Goal: Transaction & Acquisition: Book appointment/travel/reservation

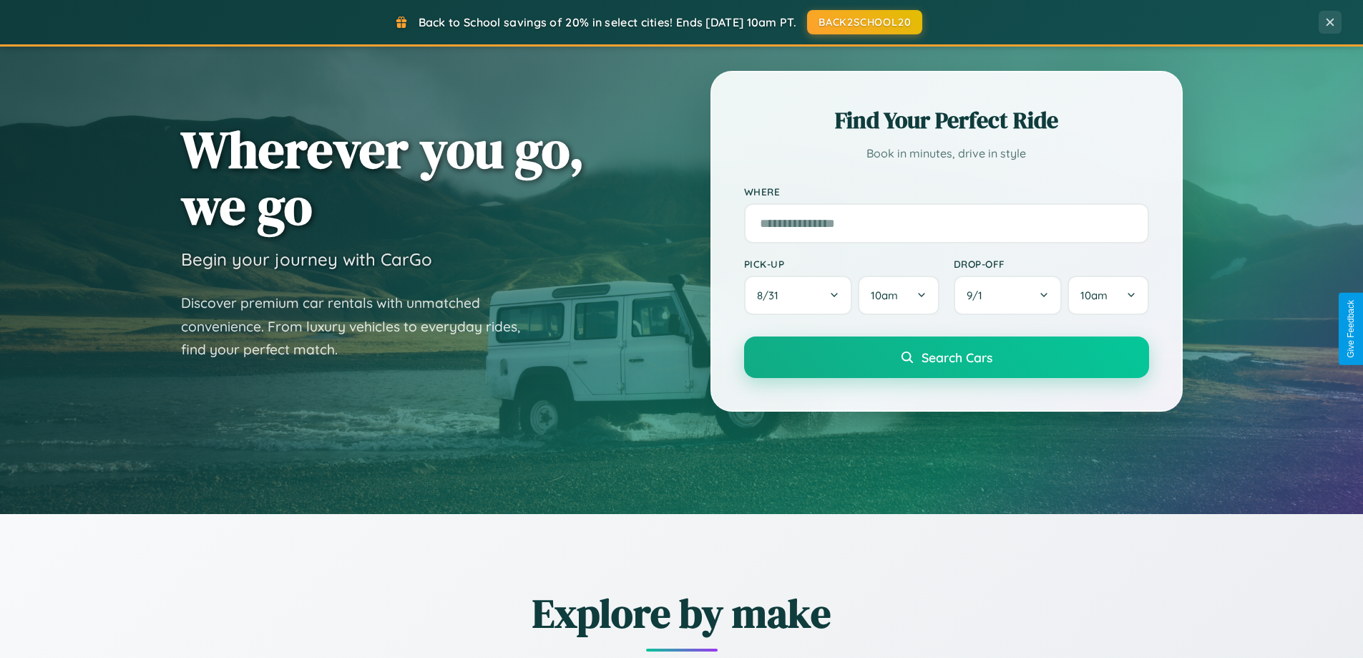
scroll to position [985, 0]
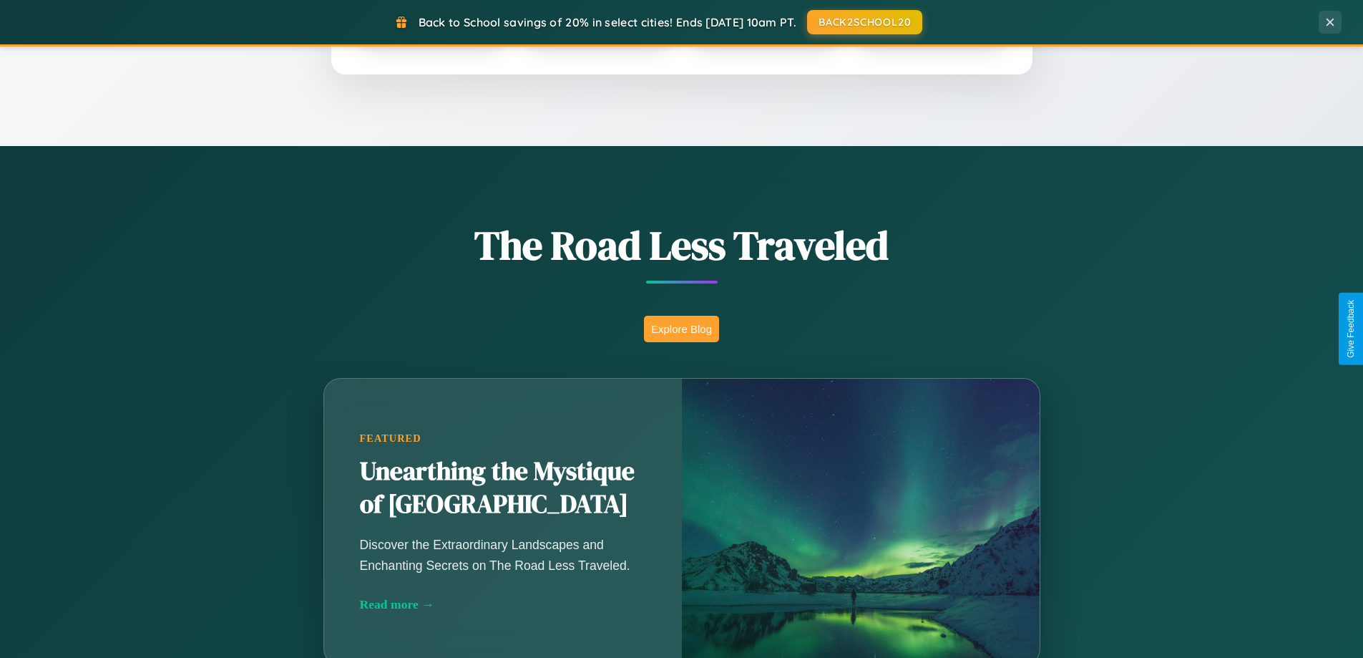
click at [681, 328] on button "Explore Blog" at bounding box center [681, 329] width 75 height 26
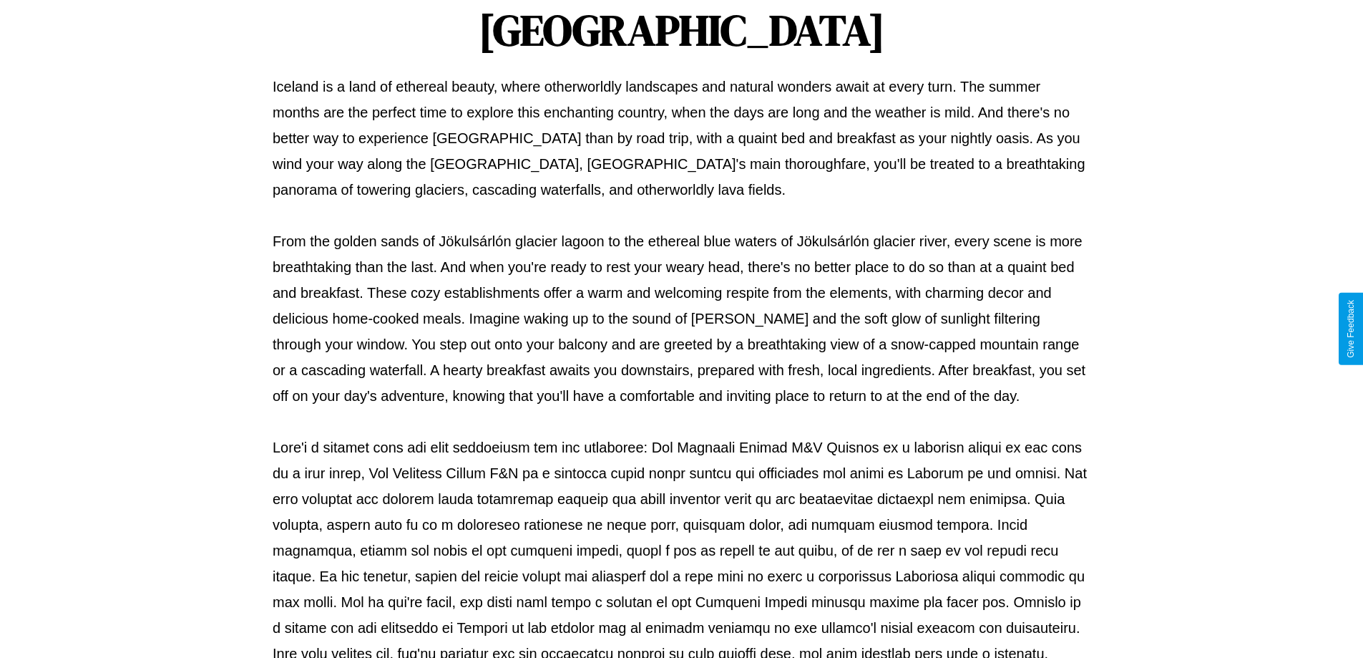
scroll to position [463, 0]
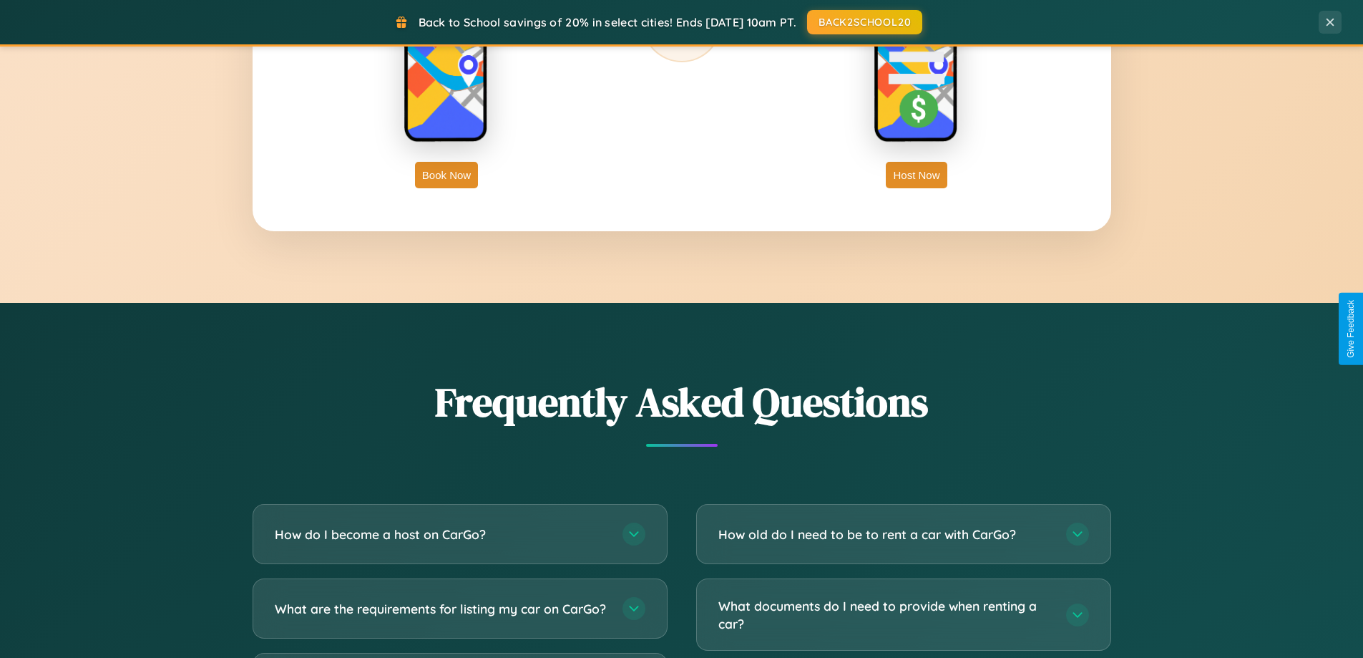
scroll to position [2754, 0]
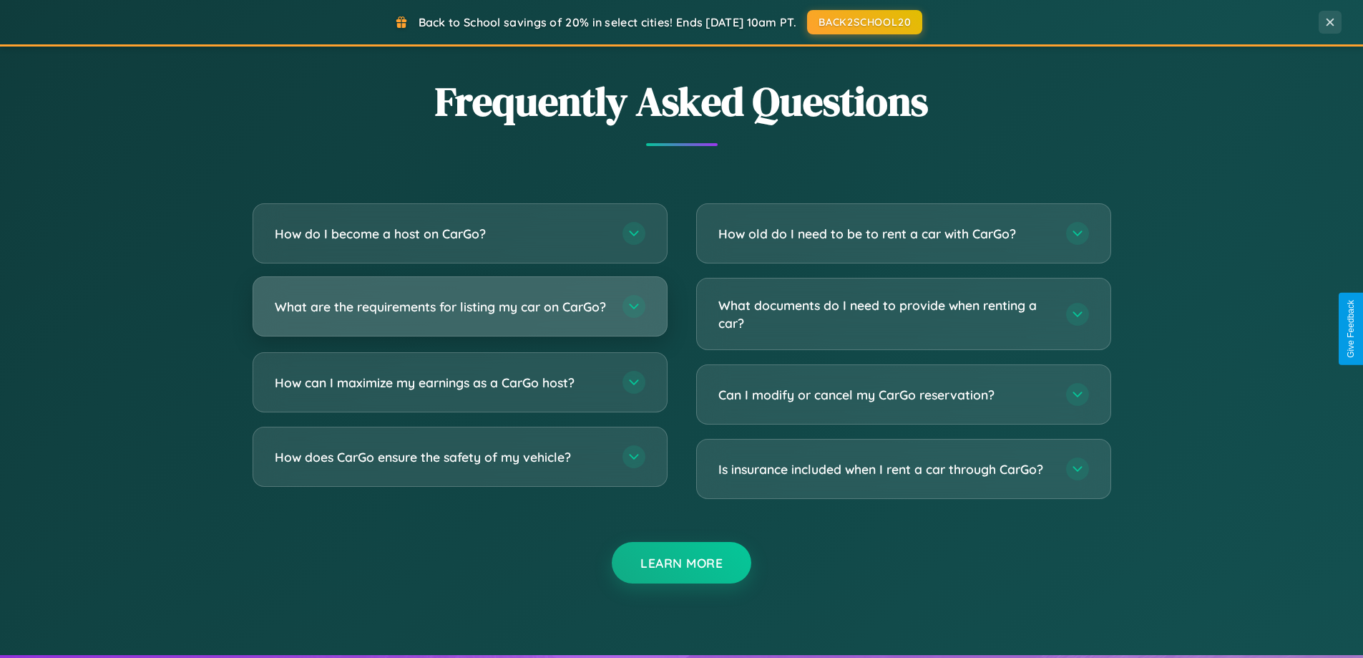
click at [459, 313] on h3 "What are the requirements for listing my car on CarGo?" at bounding box center [441, 307] width 333 height 18
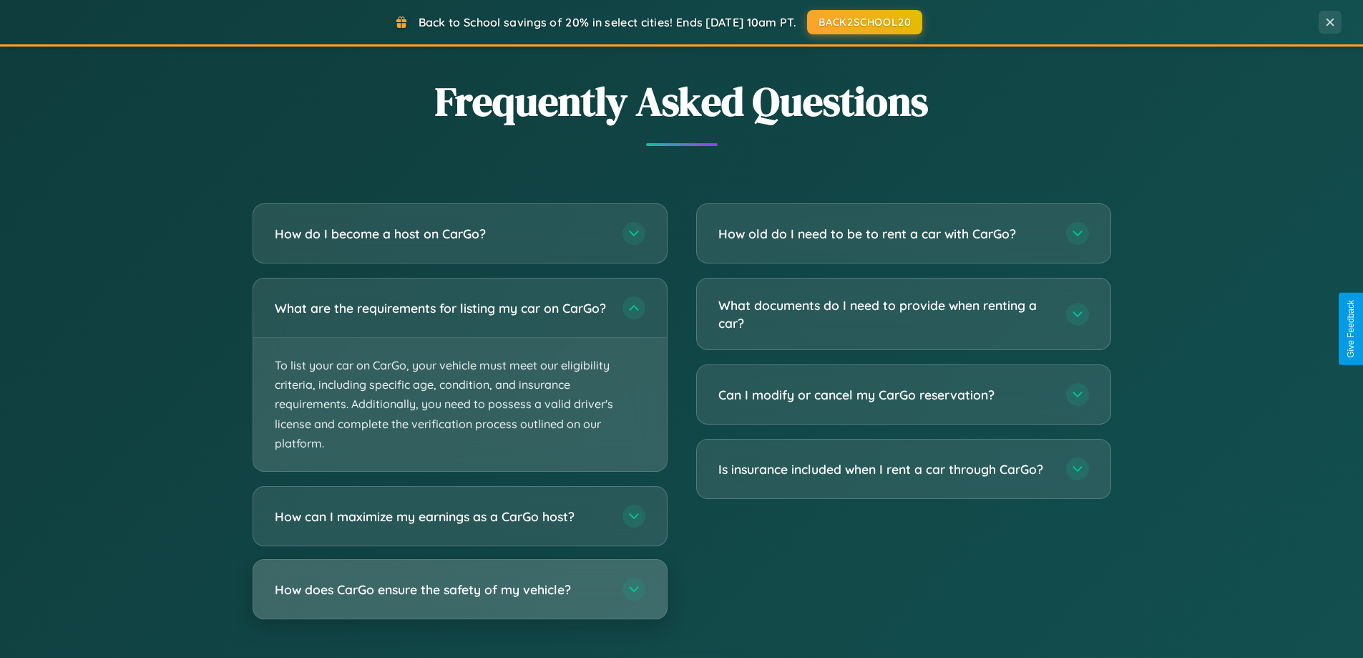
click at [459, 598] on h3 "How does CarGo ensure the safety of my vehicle?" at bounding box center [441, 589] width 333 height 18
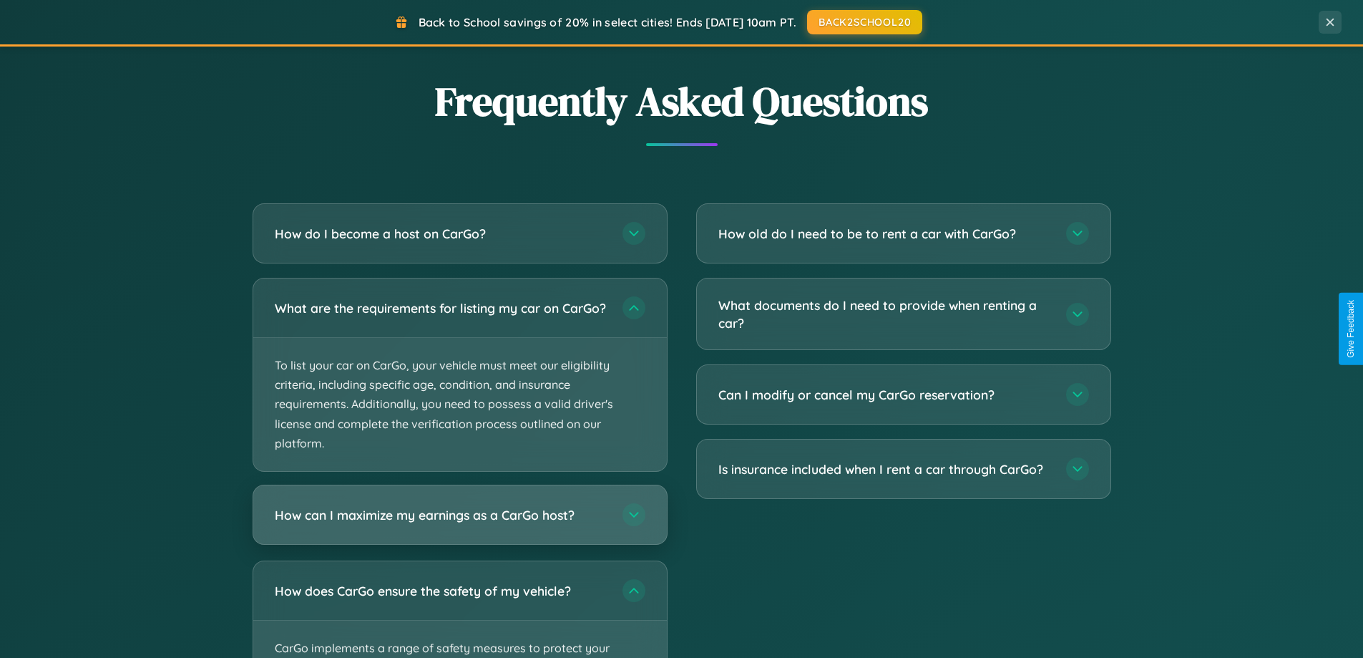
click at [459, 524] on h3 "How can I maximize my earnings as a CarGo host?" at bounding box center [441, 515] width 333 height 18
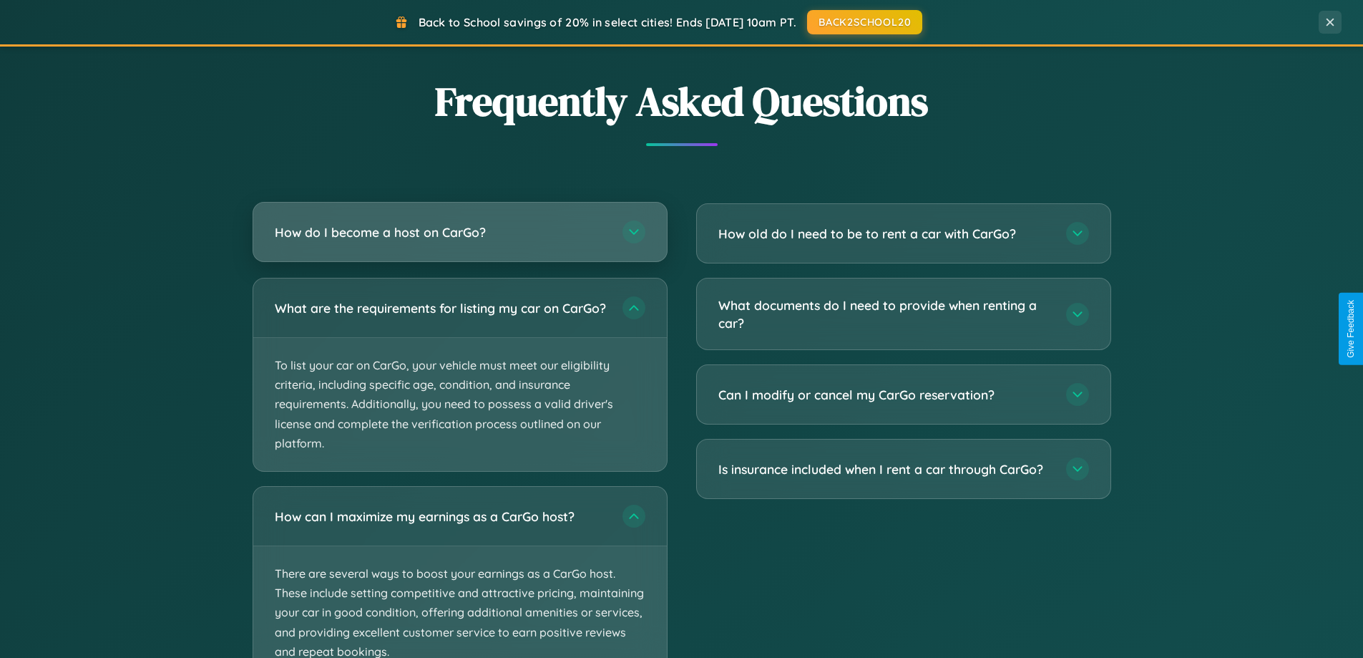
click at [459, 232] on h3 "How do I become a host on CarGo?" at bounding box center [441, 232] width 333 height 18
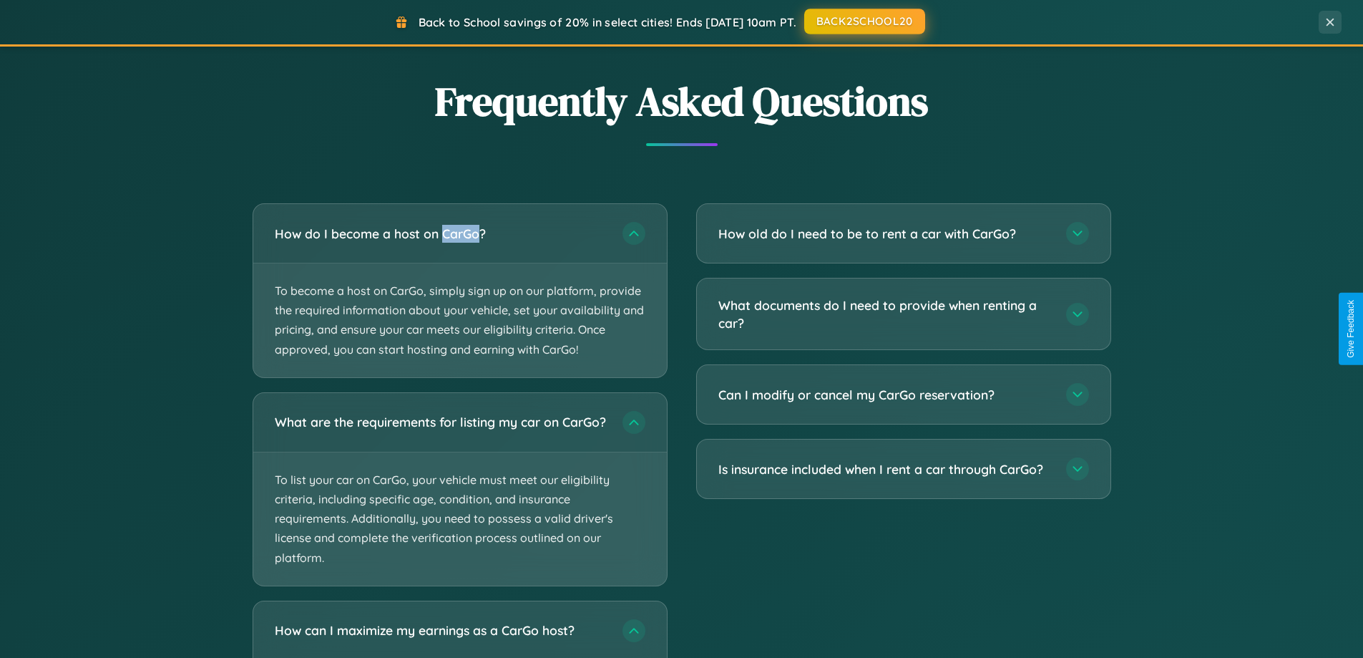
click at [864, 22] on button "BACK2SCHOOL20" at bounding box center [864, 22] width 121 height 26
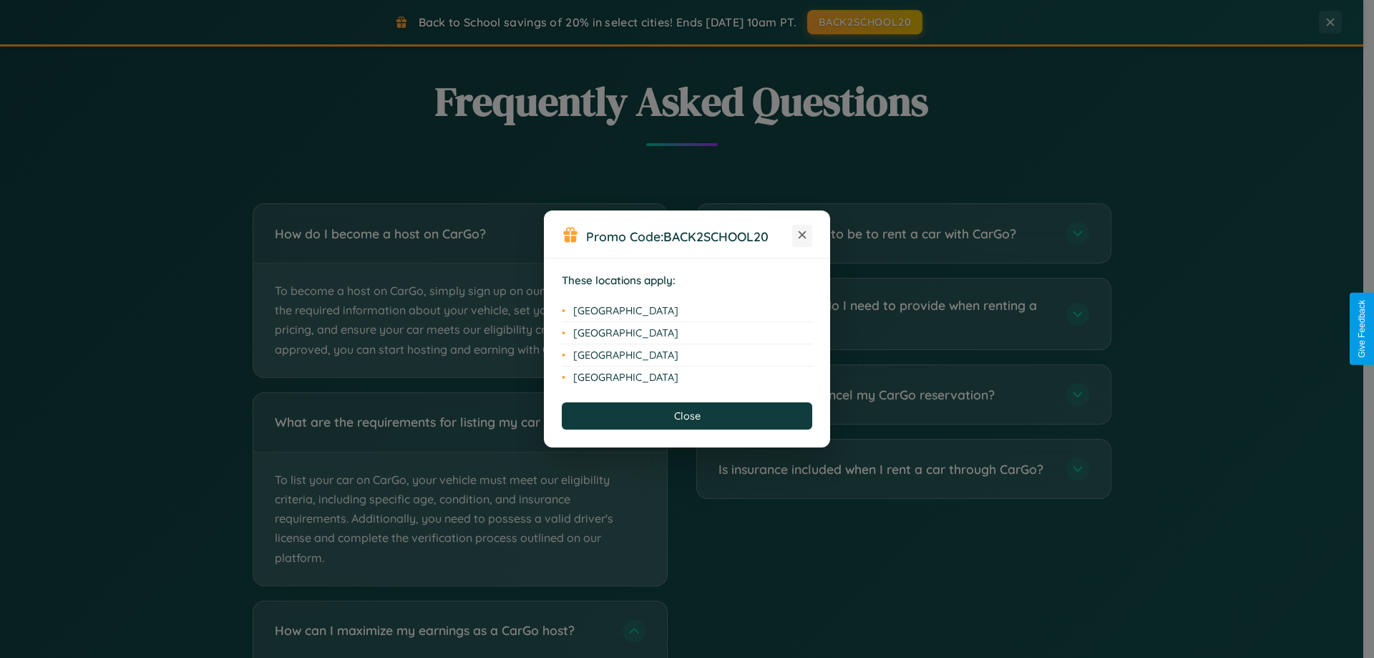
click at [802, 235] on icon at bounding box center [803, 235] width 8 height 8
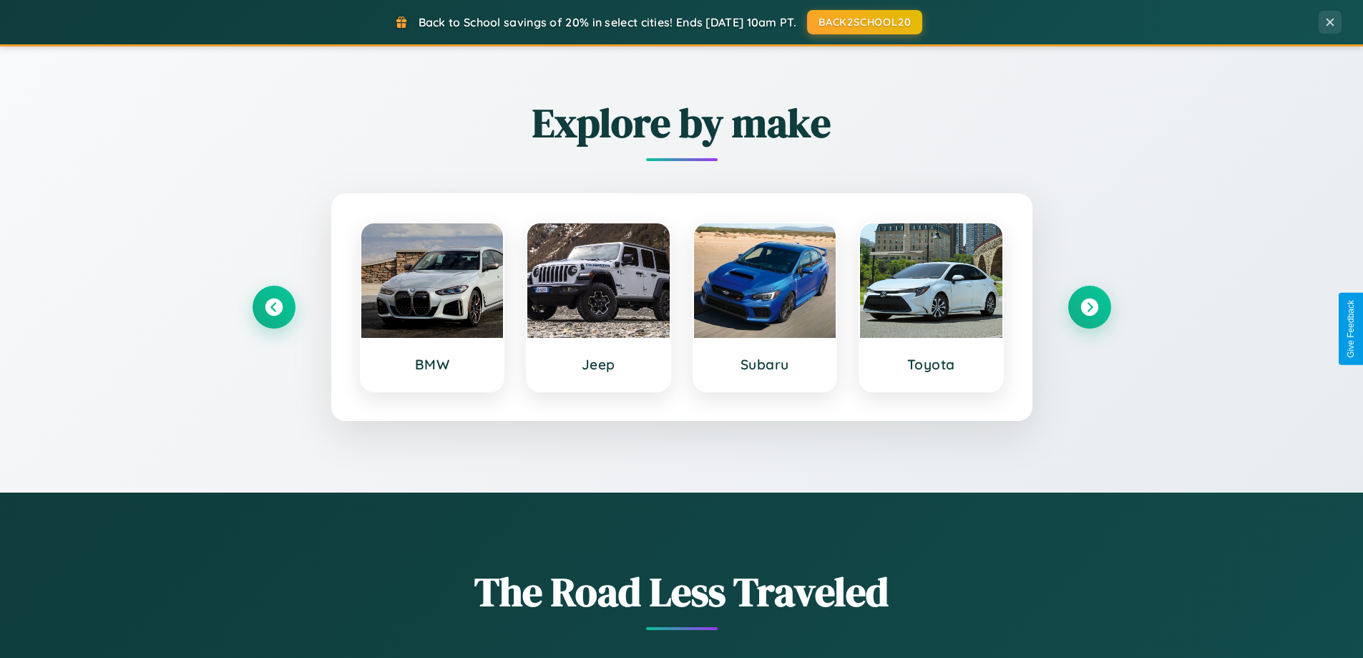
scroll to position [0, 0]
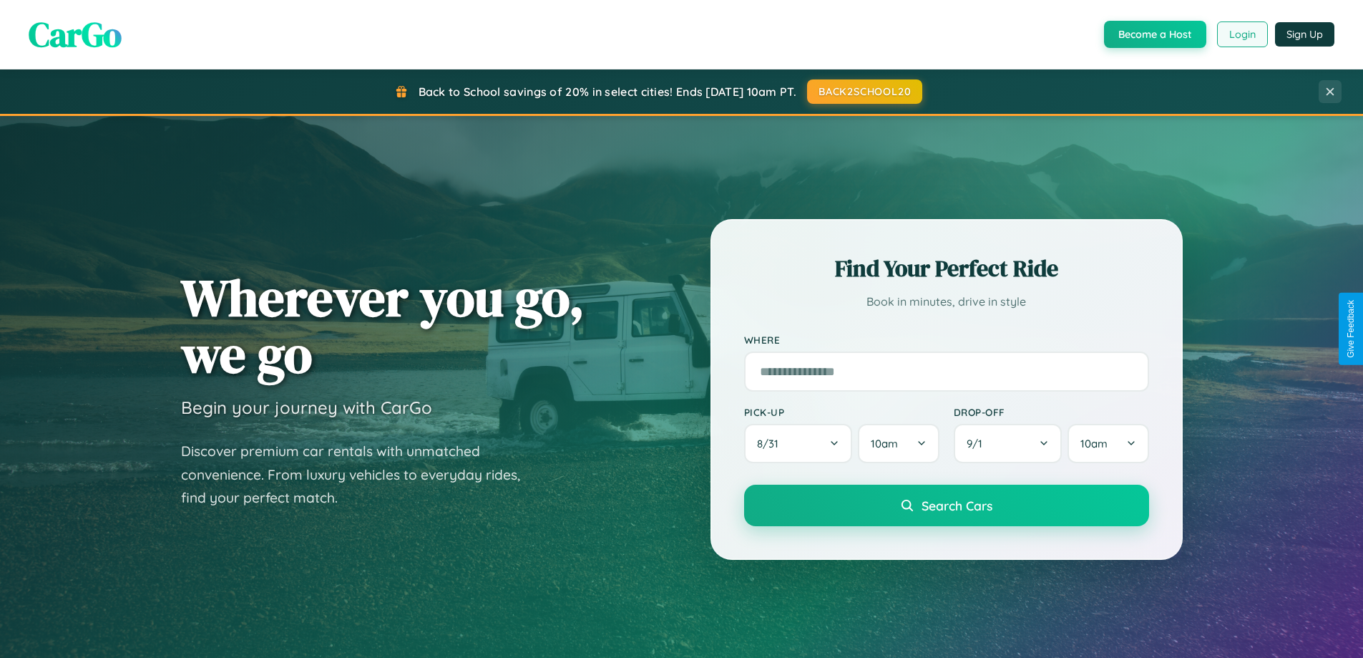
click at [1242, 34] on button "Login" at bounding box center [1242, 34] width 51 height 26
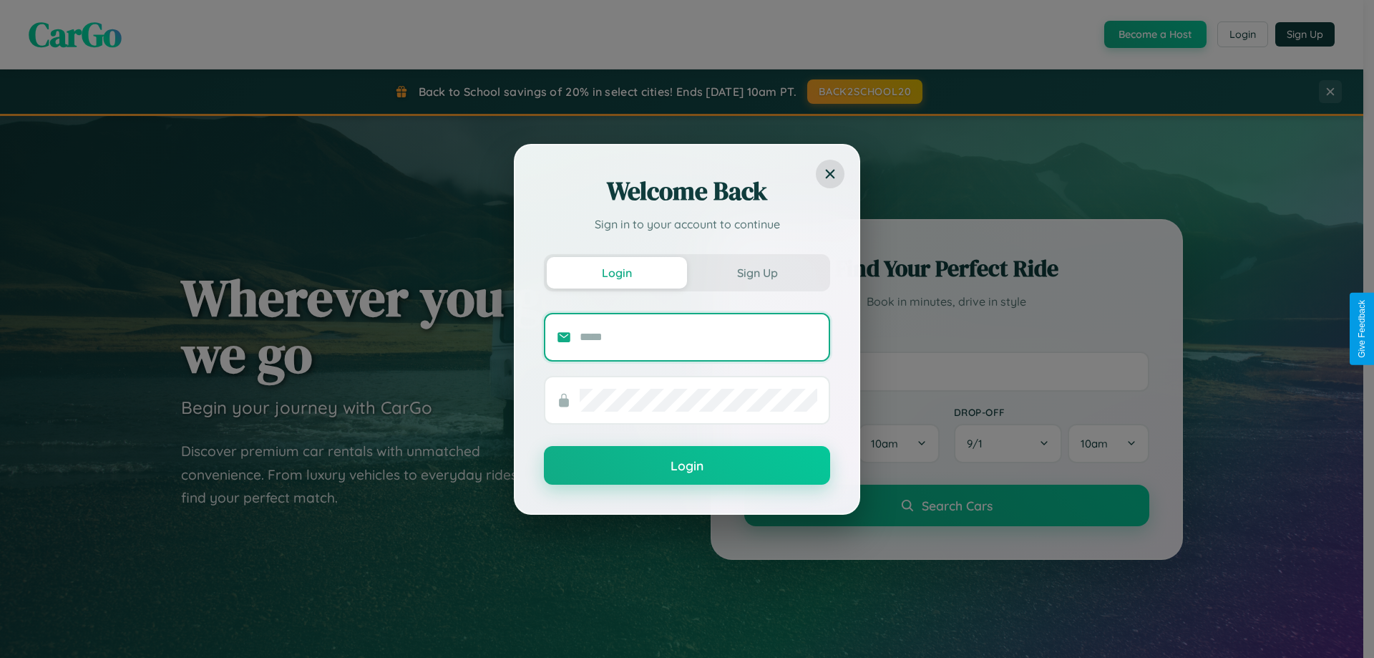
click at [698, 336] on input "text" at bounding box center [699, 337] width 238 height 23
type input "**********"
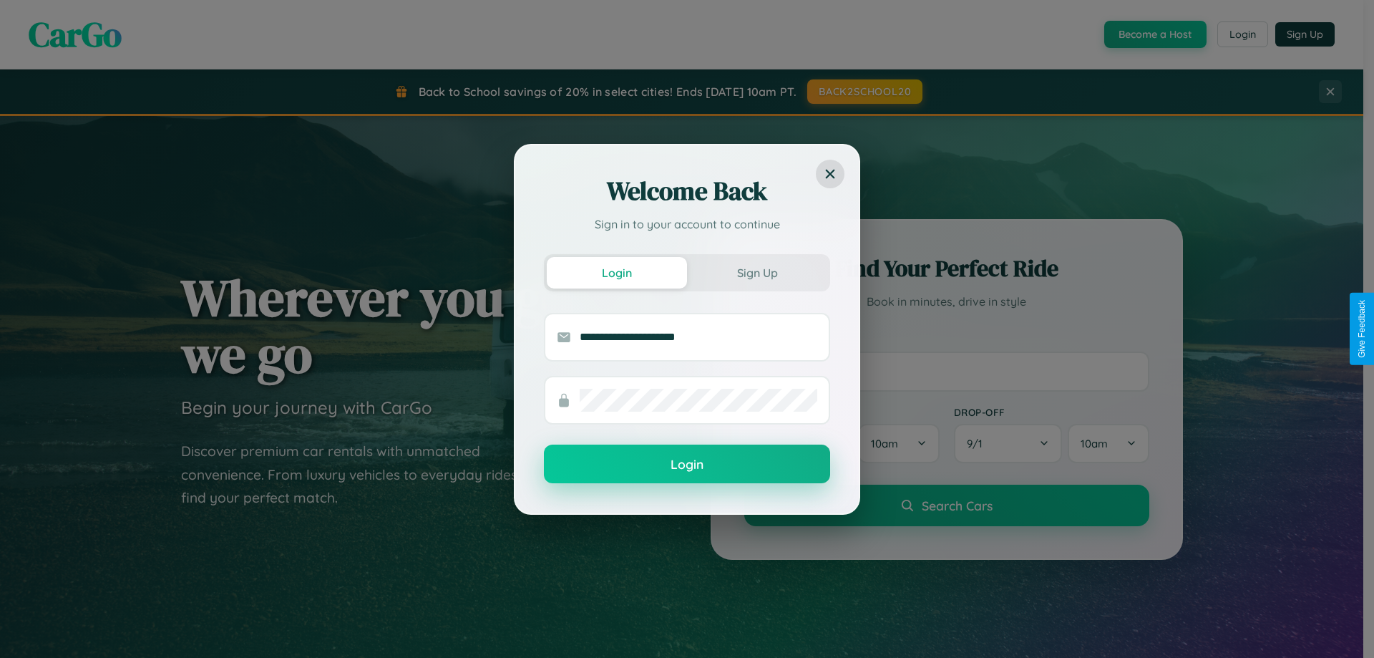
click at [687, 464] on button "Login" at bounding box center [687, 463] width 286 height 39
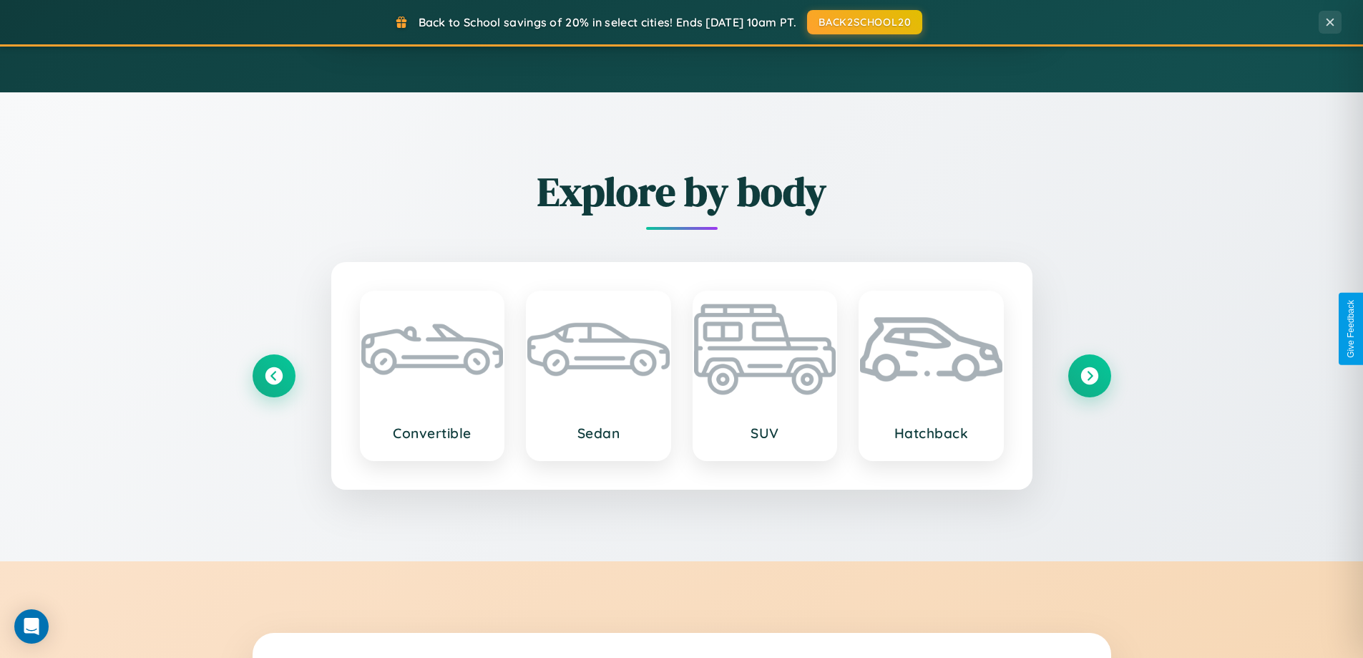
scroll to position [1677, 0]
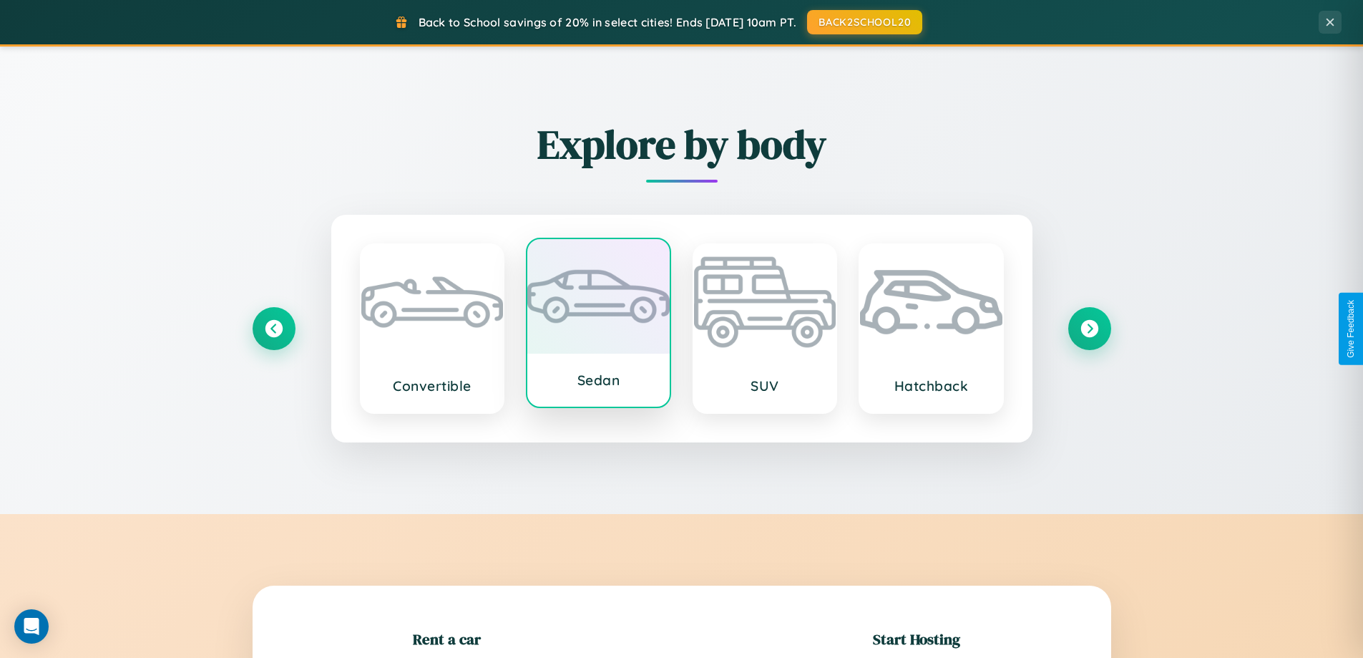
click at [598, 328] on div at bounding box center [598, 296] width 142 height 115
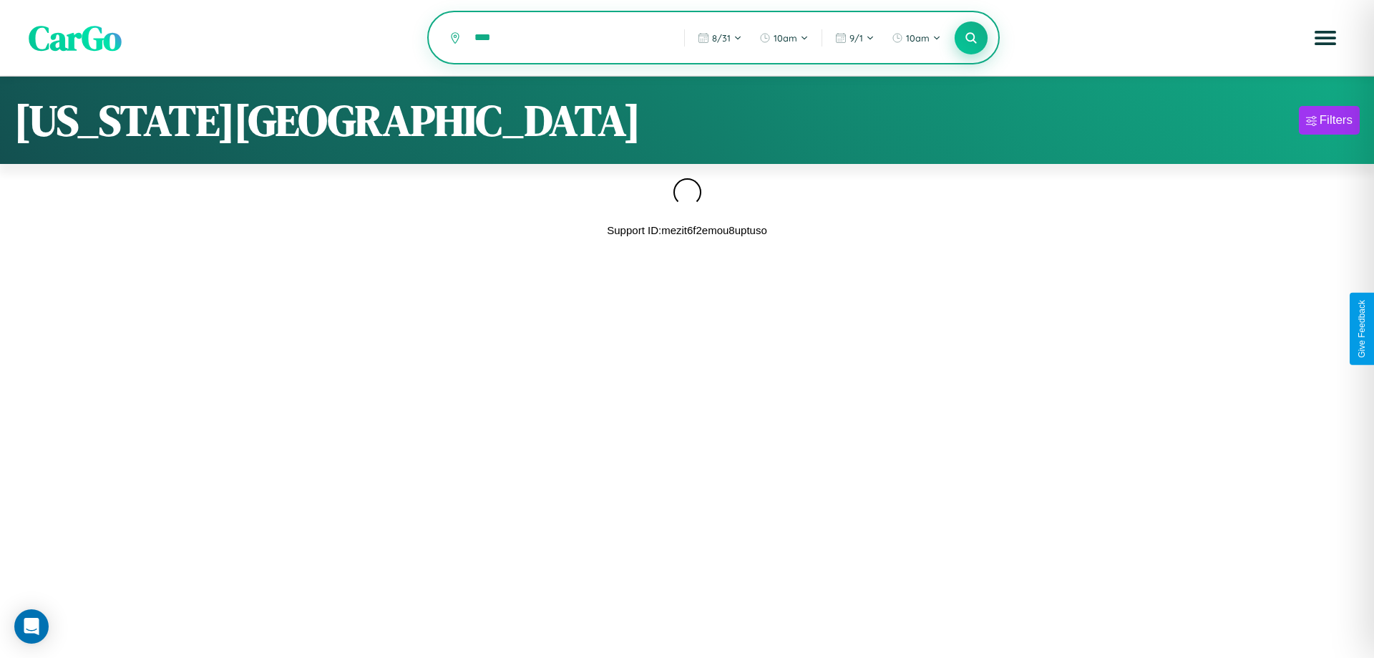
type input "****"
click at [971, 38] on icon at bounding box center [971, 38] width 14 height 14
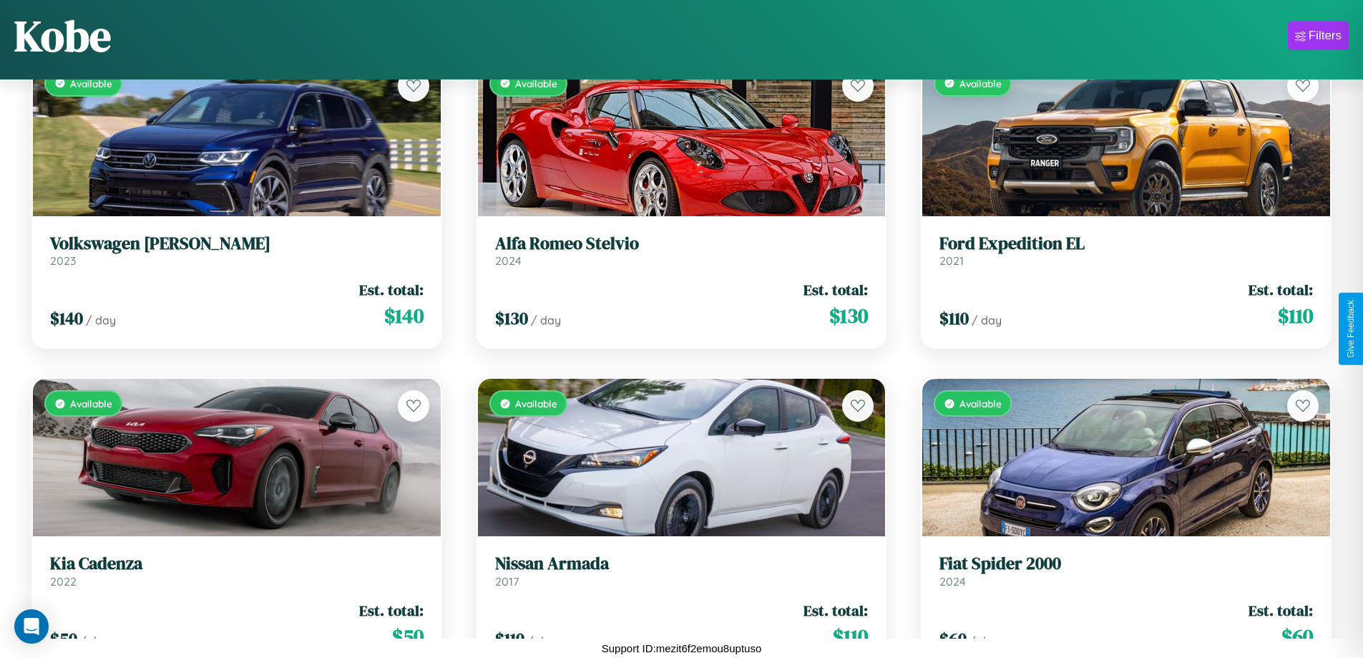
scroll to position [13981, 0]
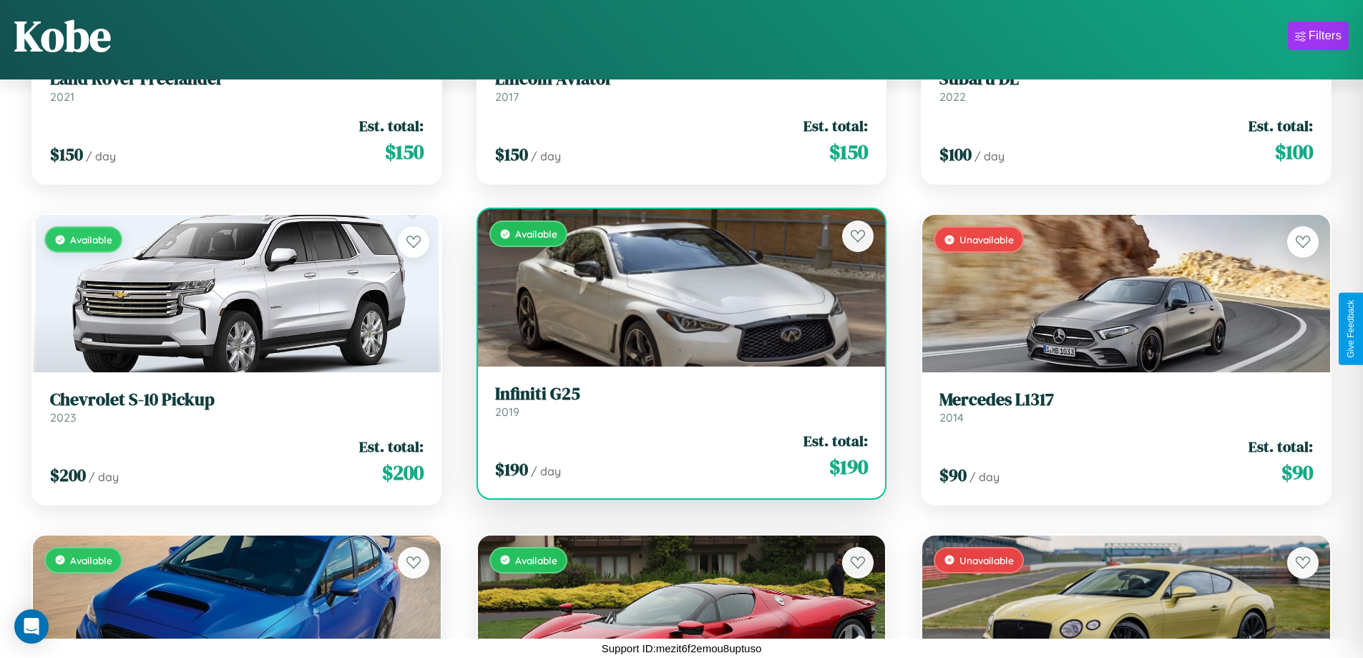
click at [676, 404] on link "Infiniti G25 2019" at bounding box center [682, 401] width 374 height 35
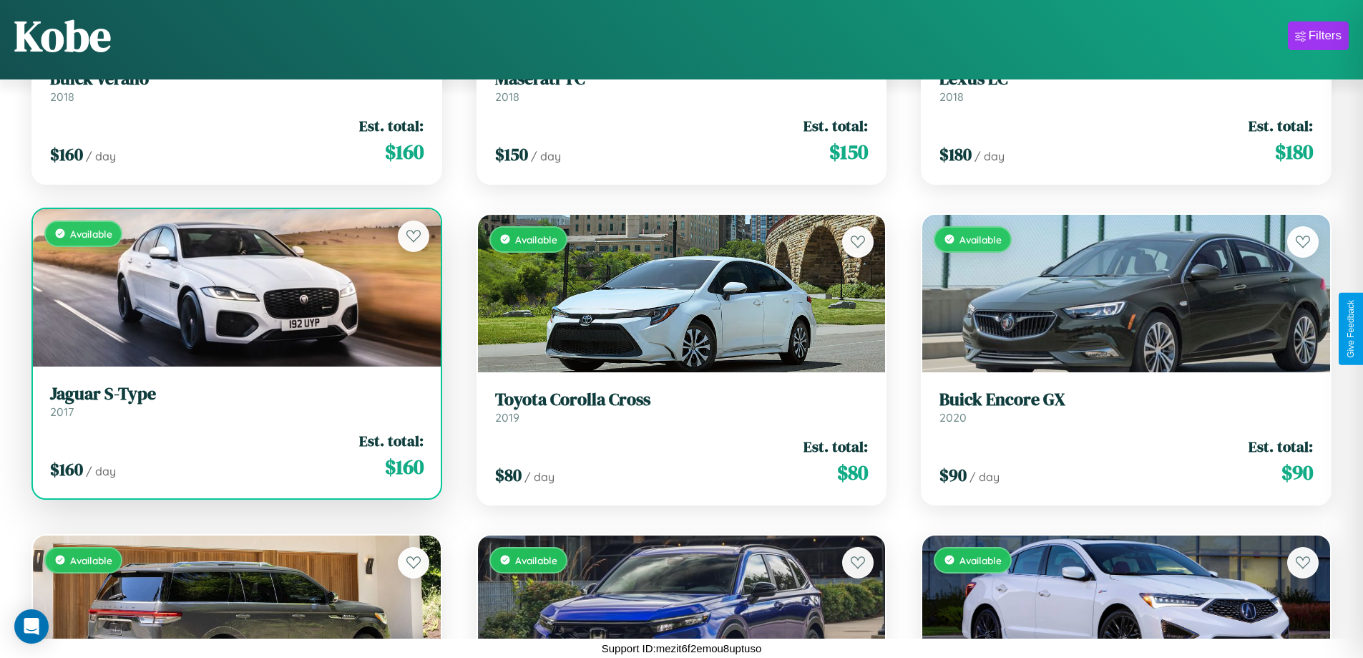
click at [235, 455] on div "$ 160 / day Est. total: $ 160" at bounding box center [237, 455] width 374 height 51
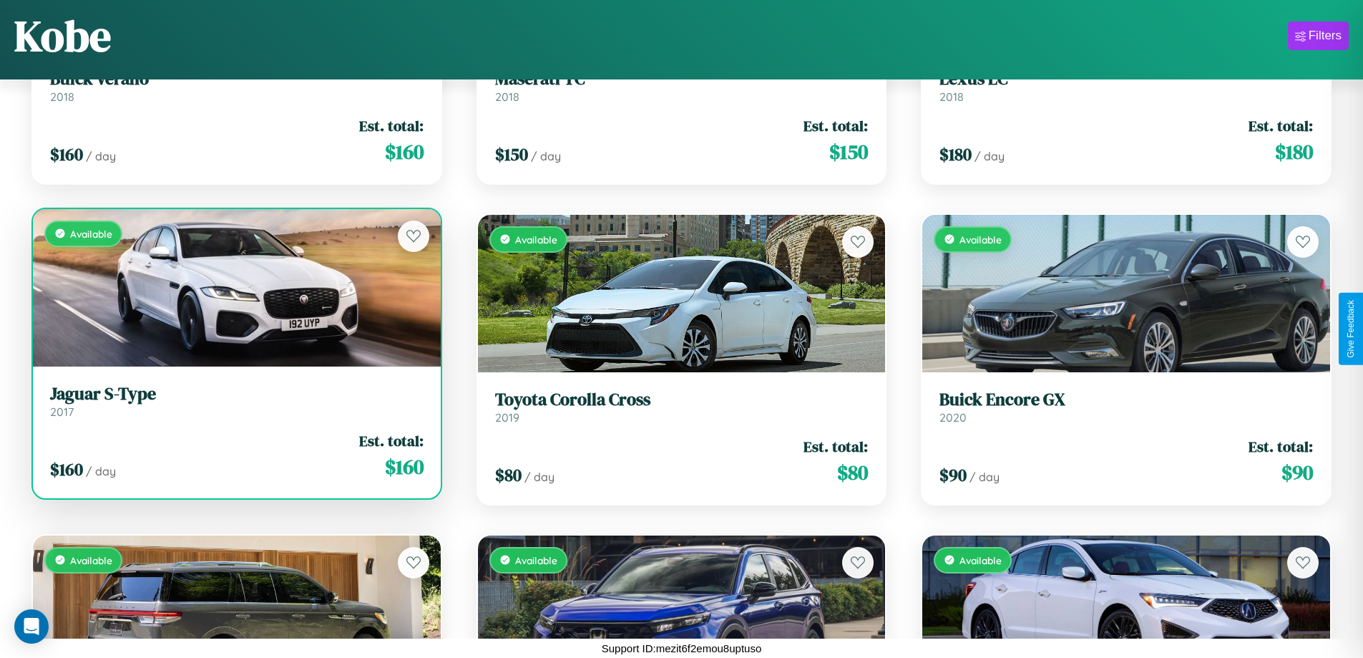
click at [235, 455] on div "$ 160 / day Est. total: $ 160" at bounding box center [237, 455] width 374 height 51
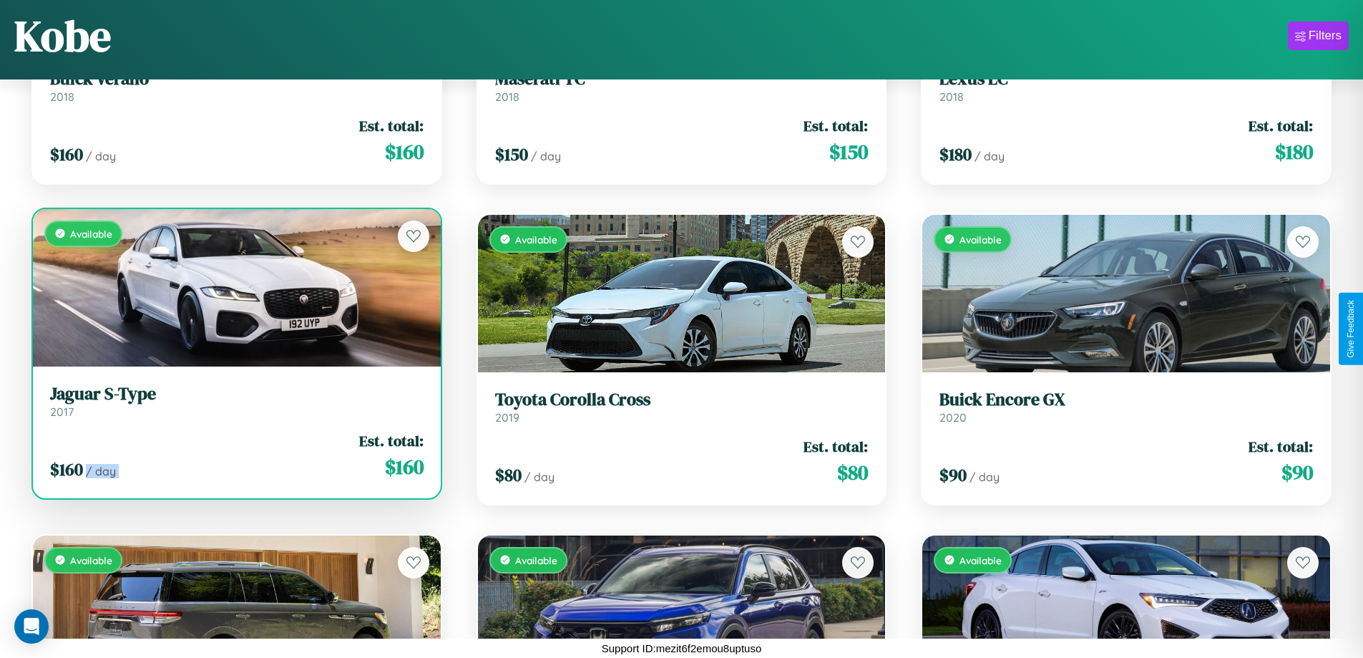
click at [235, 455] on div "$ 160 / day Est. total: $ 160" at bounding box center [237, 455] width 374 height 51
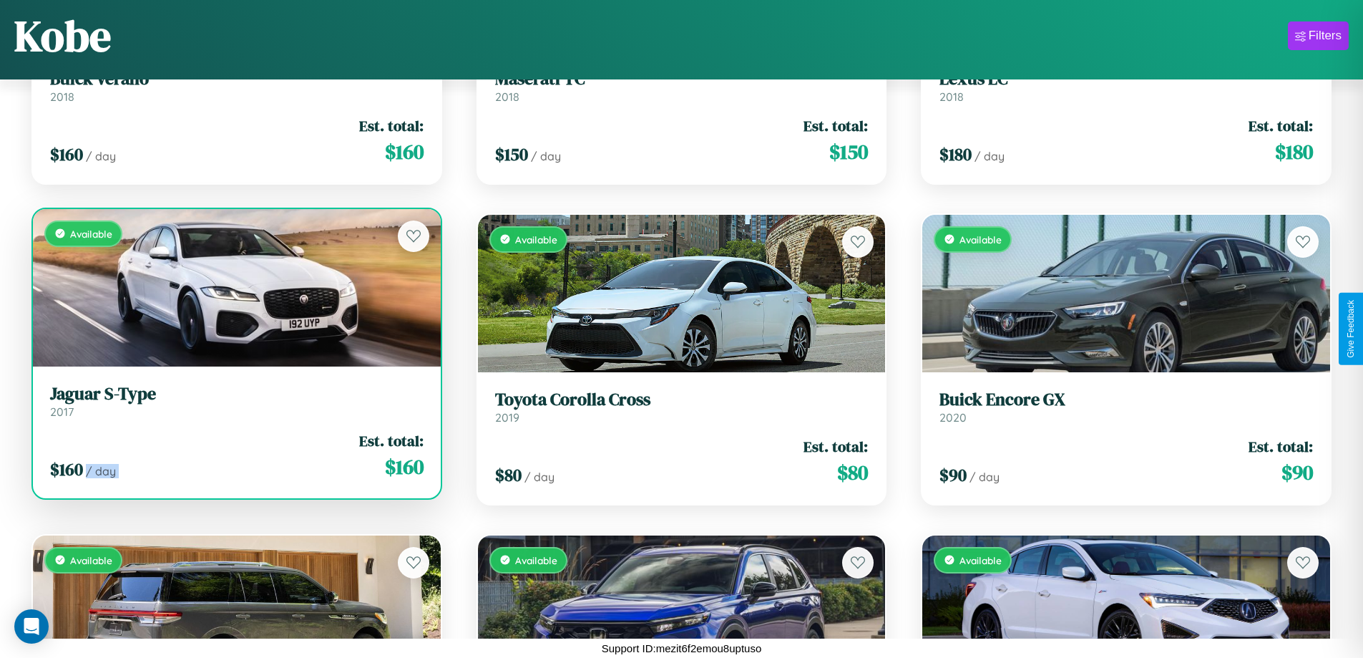
click at [235, 455] on div "$ 160 / day Est. total: $ 160" at bounding box center [237, 455] width 374 height 51
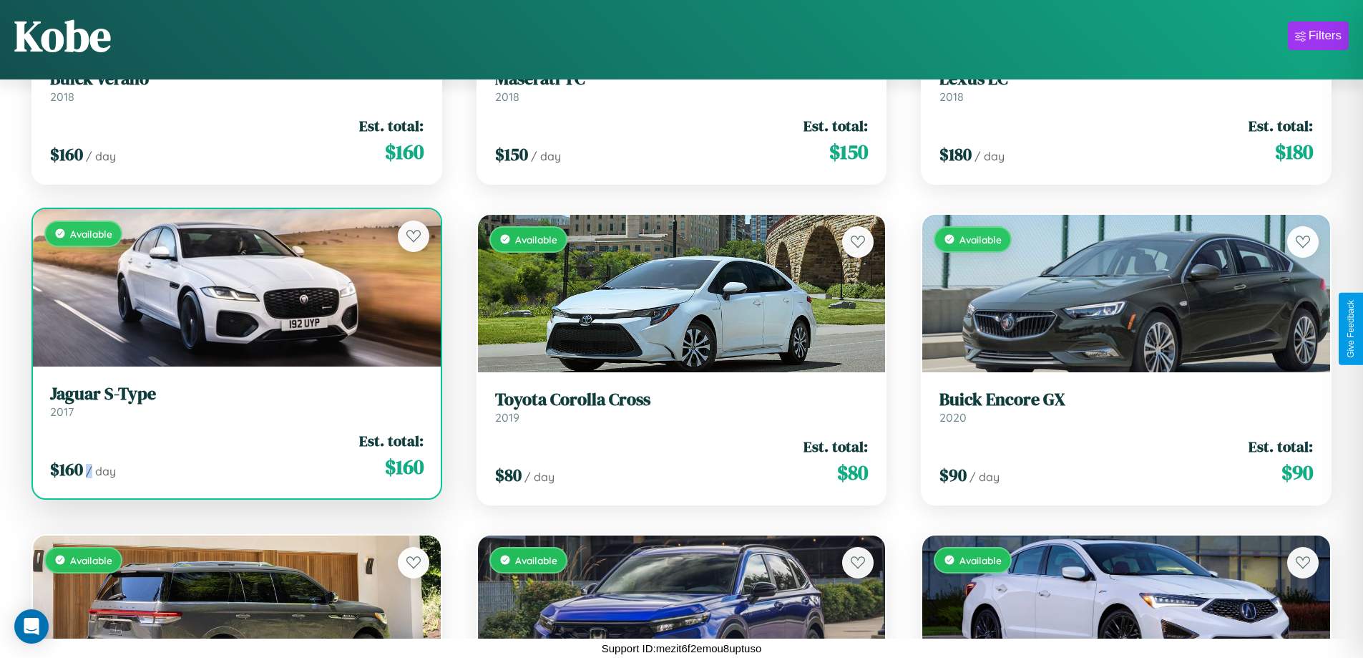
click at [235, 455] on div "$ 160 / day Est. total: $ 160" at bounding box center [237, 455] width 374 height 51
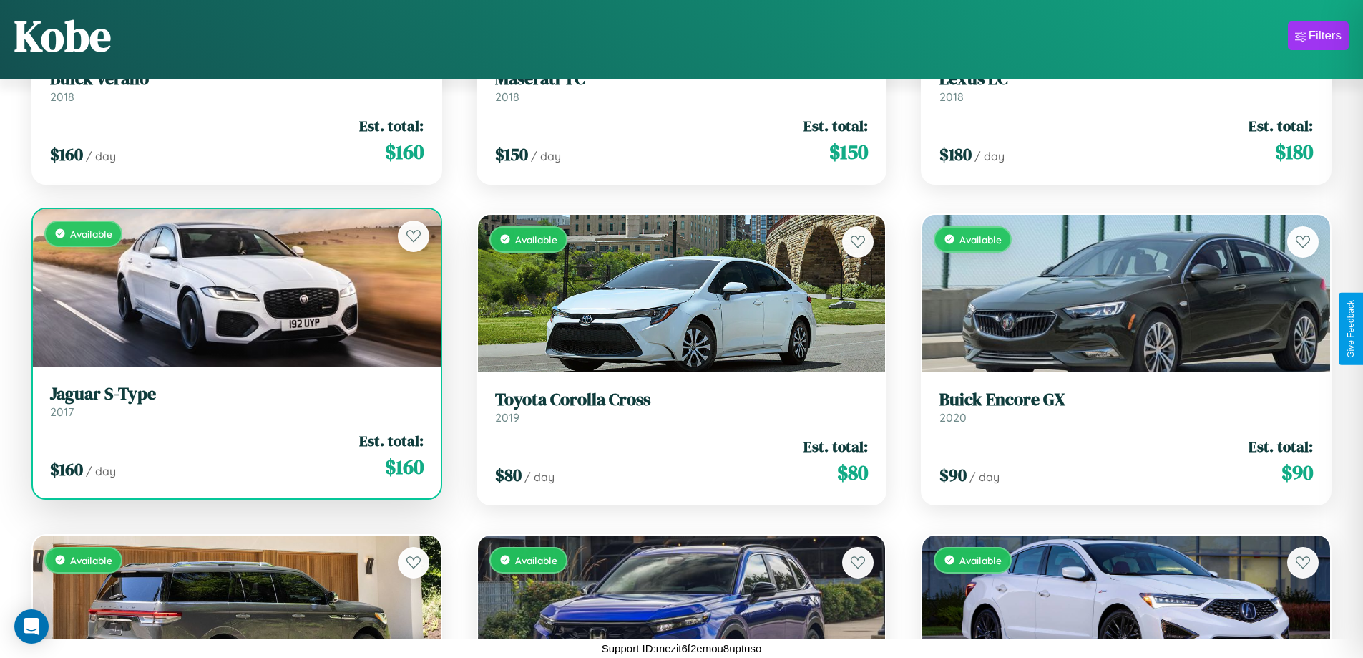
click at [235, 401] on h3 "Jaguar S-Type" at bounding box center [237, 394] width 374 height 21
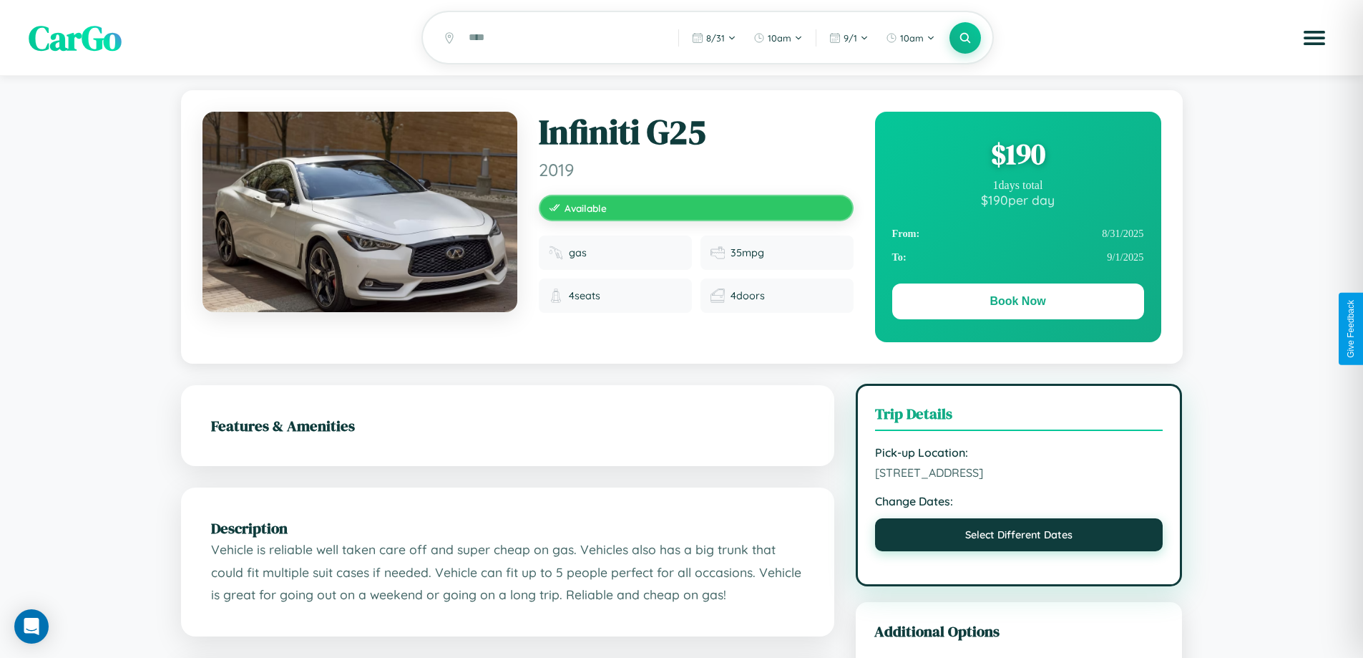
click at [1019, 540] on button "Select Different Dates" at bounding box center [1019, 534] width 288 height 33
select select "*"
select select "****"
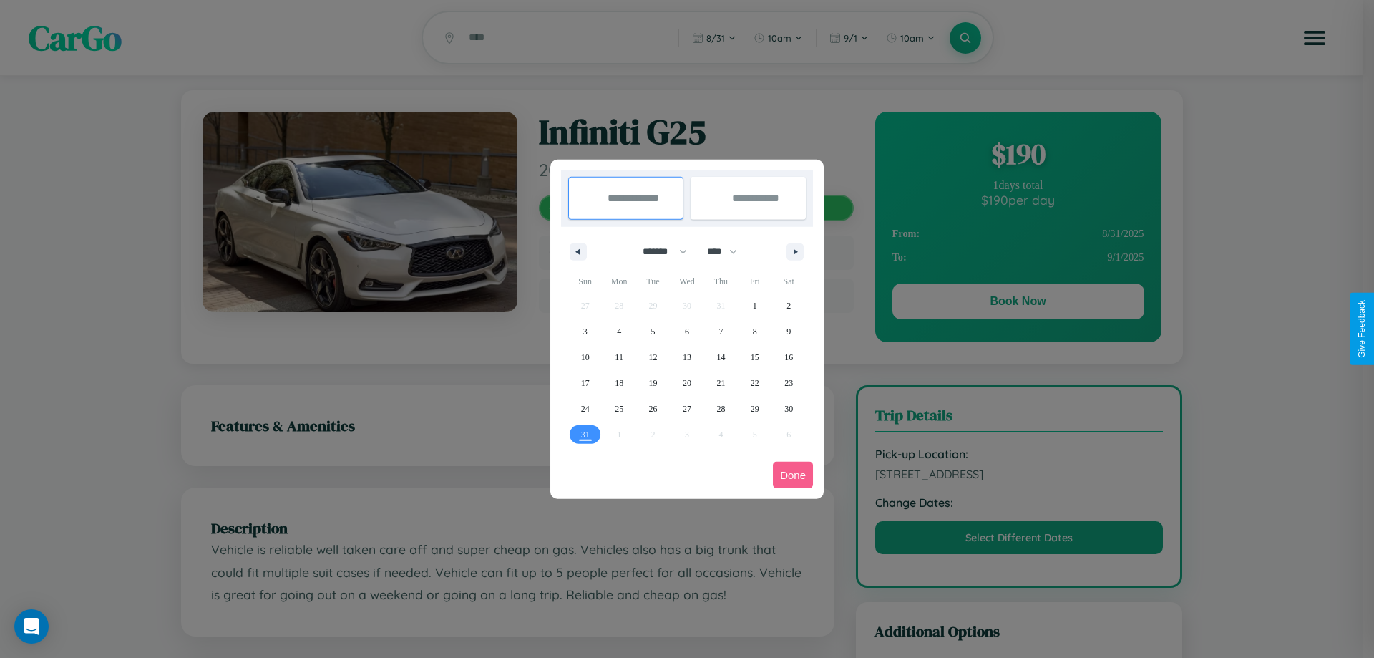
drag, startPoint x: 658, startPoint y: 251, endPoint x: 687, endPoint y: 287, distance: 45.8
click at [658, 251] on select "******* ******** ***** ***** *** **** **** ****** ********* ******* ******** **…" at bounding box center [662, 252] width 61 height 24
select select "*"
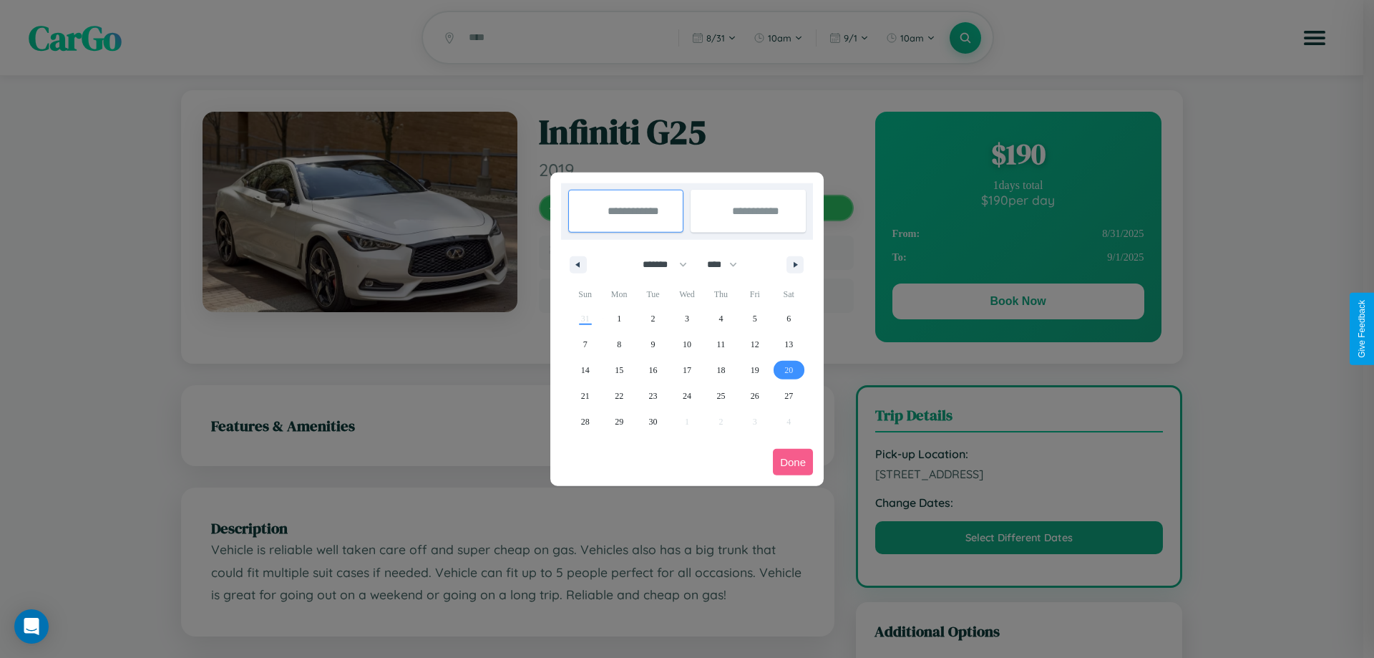
click at [789, 369] on span "20" at bounding box center [788, 370] width 9 height 26
type input "**********"
click at [585, 421] on span "28" at bounding box center [585, 422] width 9 height 26
type input "**********"
click at [793, 462] on button "Done" at bounding box center [793, 462] width 40 height 26
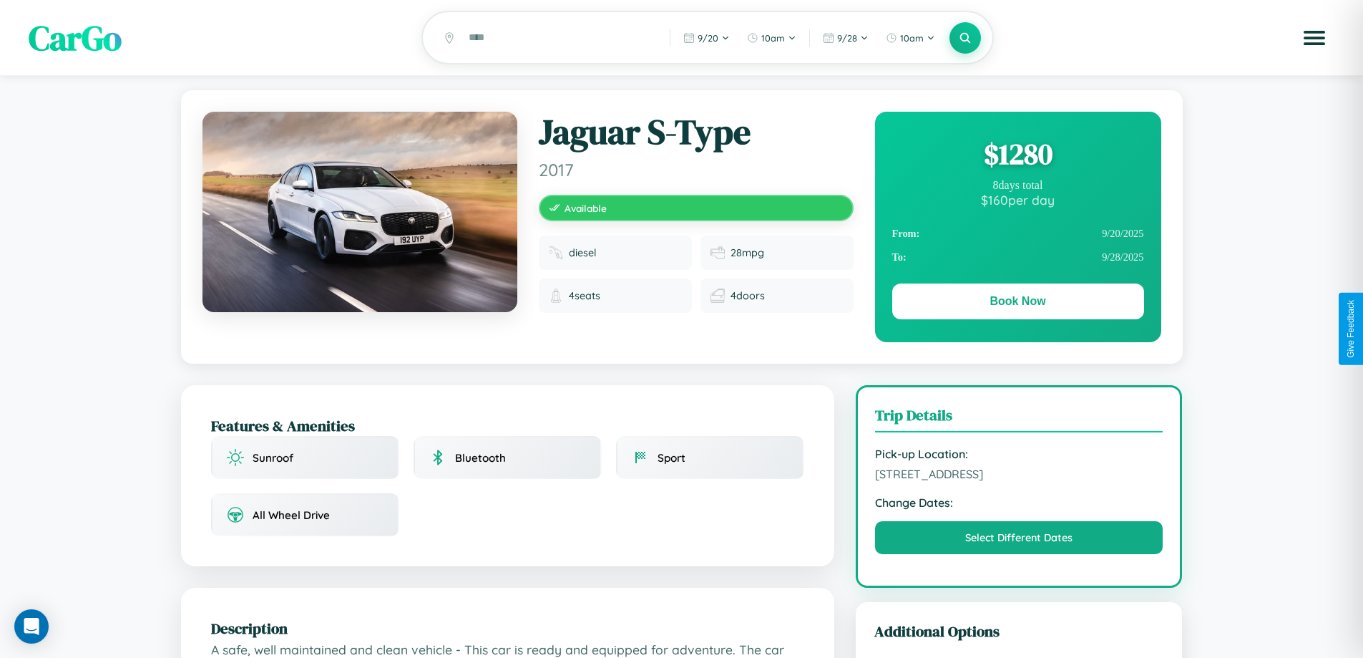
scroll to position [147, 0]
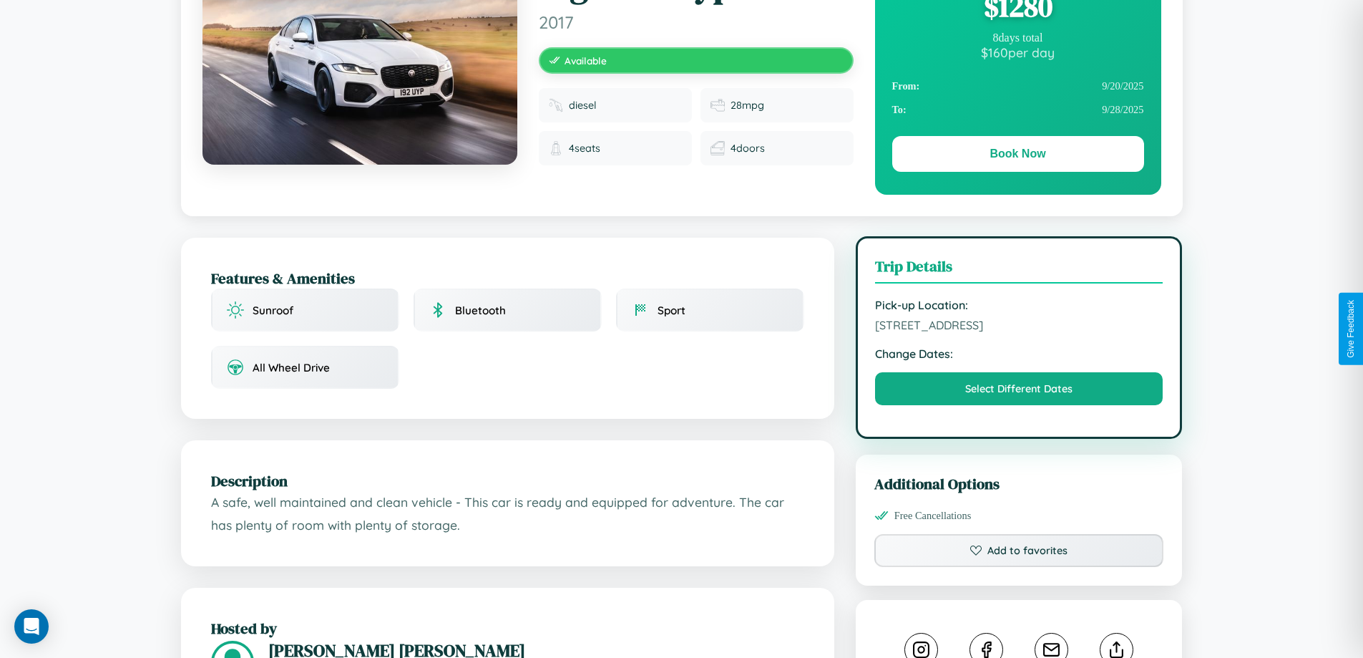
click at [1019, 328] on span "4620 Chestnut Street Kobe 76554 Japan" at bounding box center [1019, 325] width 288 height 14
click at [1019, 327] on span "4620 Chestnut Street Kobe 76554 Japan" at bounding box center [1019, 325] width 288 height 14
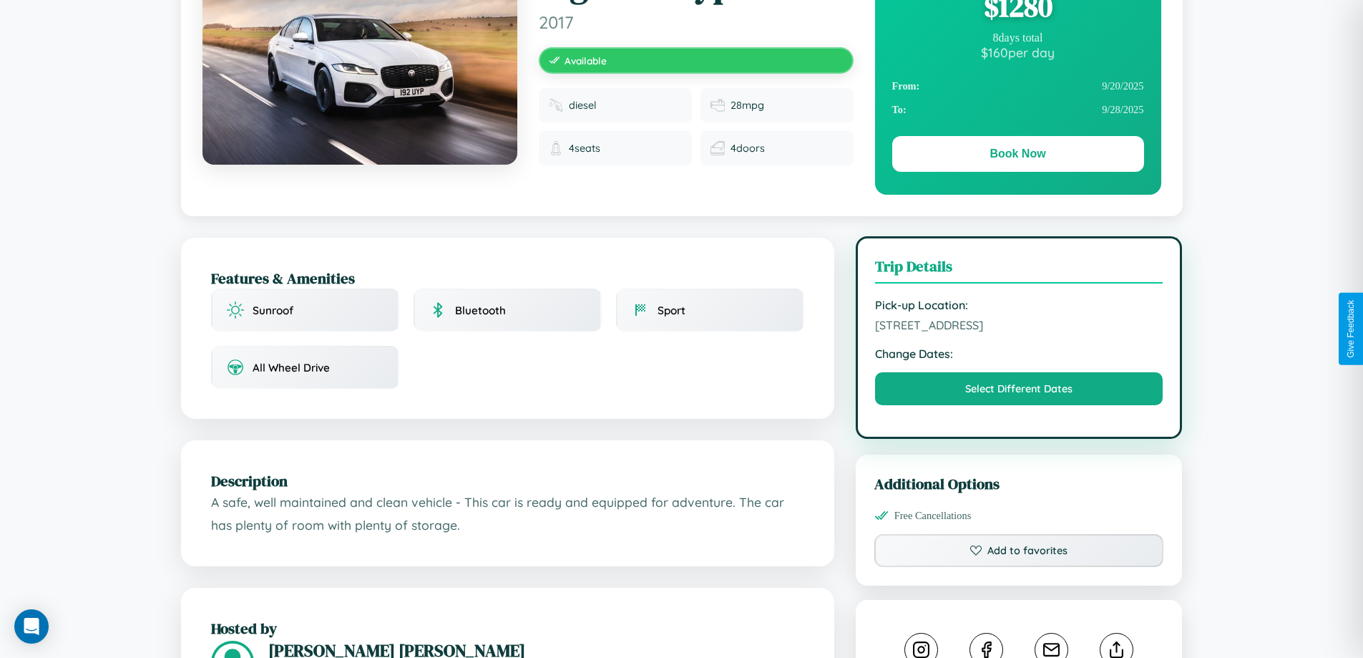
click at [1019, 327] on span "4620 Chestnut Street Kobe 76554 Japan" at bounding box center [1019, 325] width 288 height 14
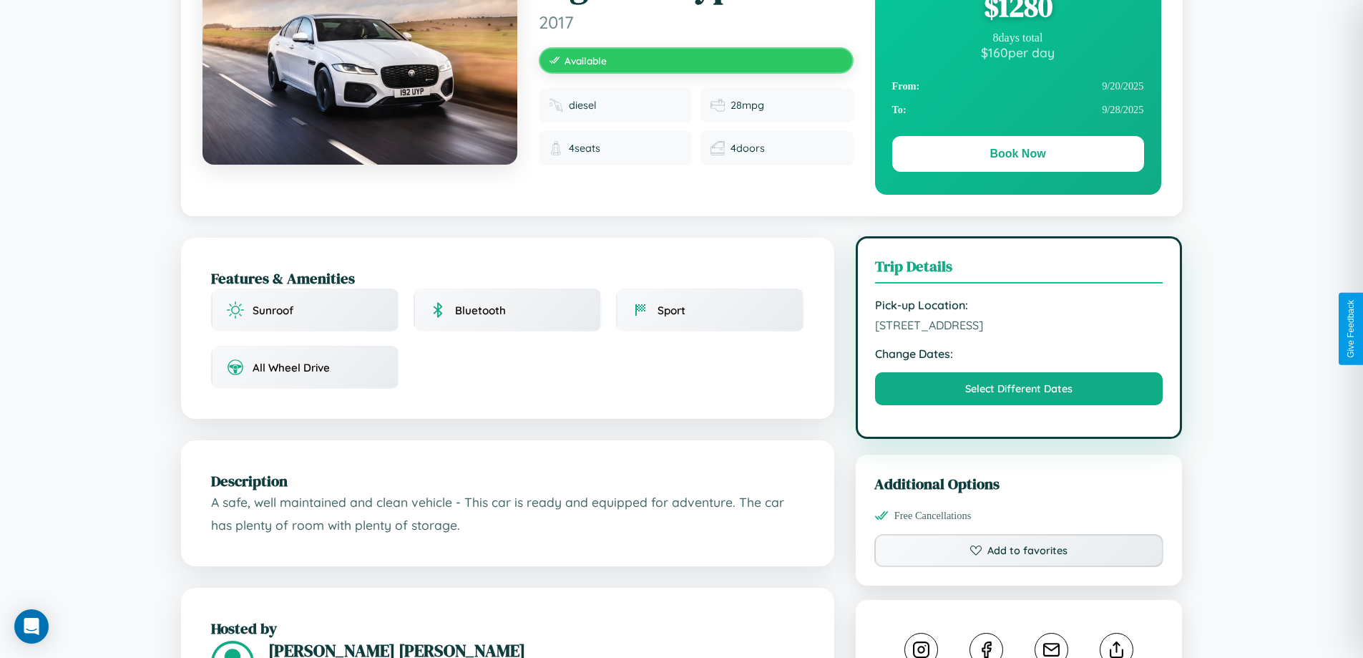
click at [1019, 327] on span "4620 Chestnut Street Kobe 76554 Japan" at bounding box center [1019, 325] width 288 height 14
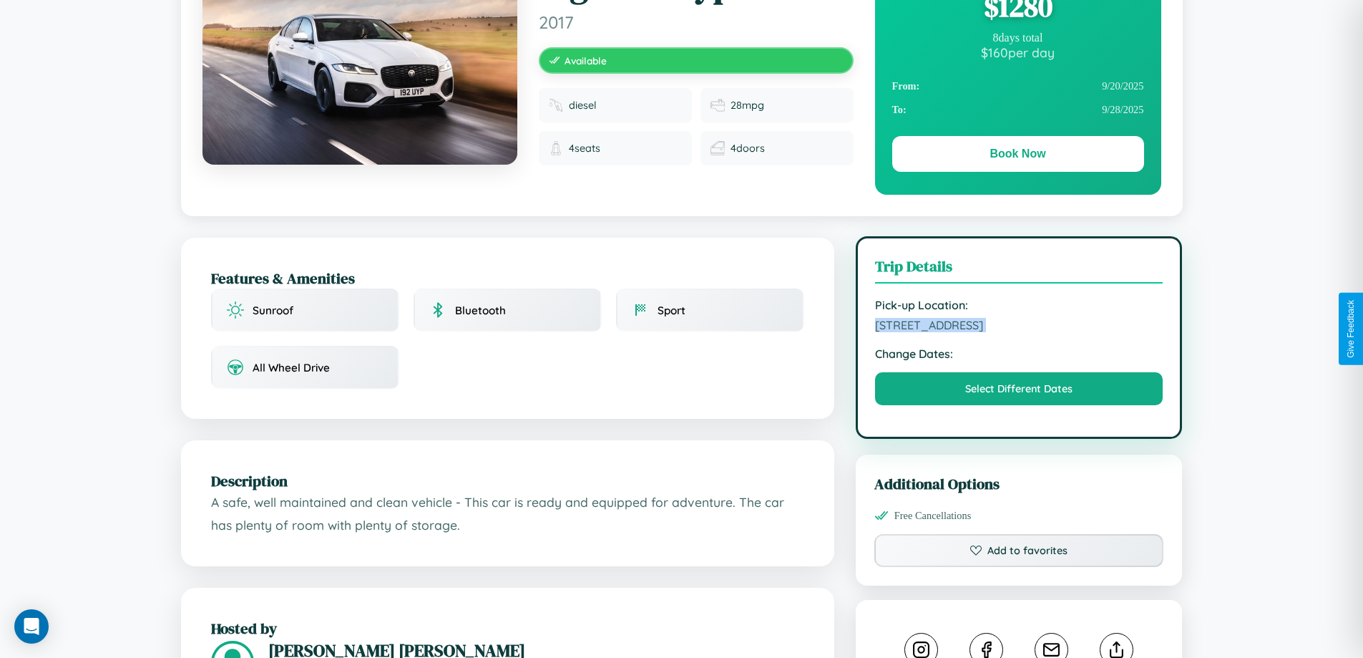
click at [1019, 327] on span "4620 Chestnut Street Kobe 76554 Japan" at bounding box center [1019, 325] width 288 height 14
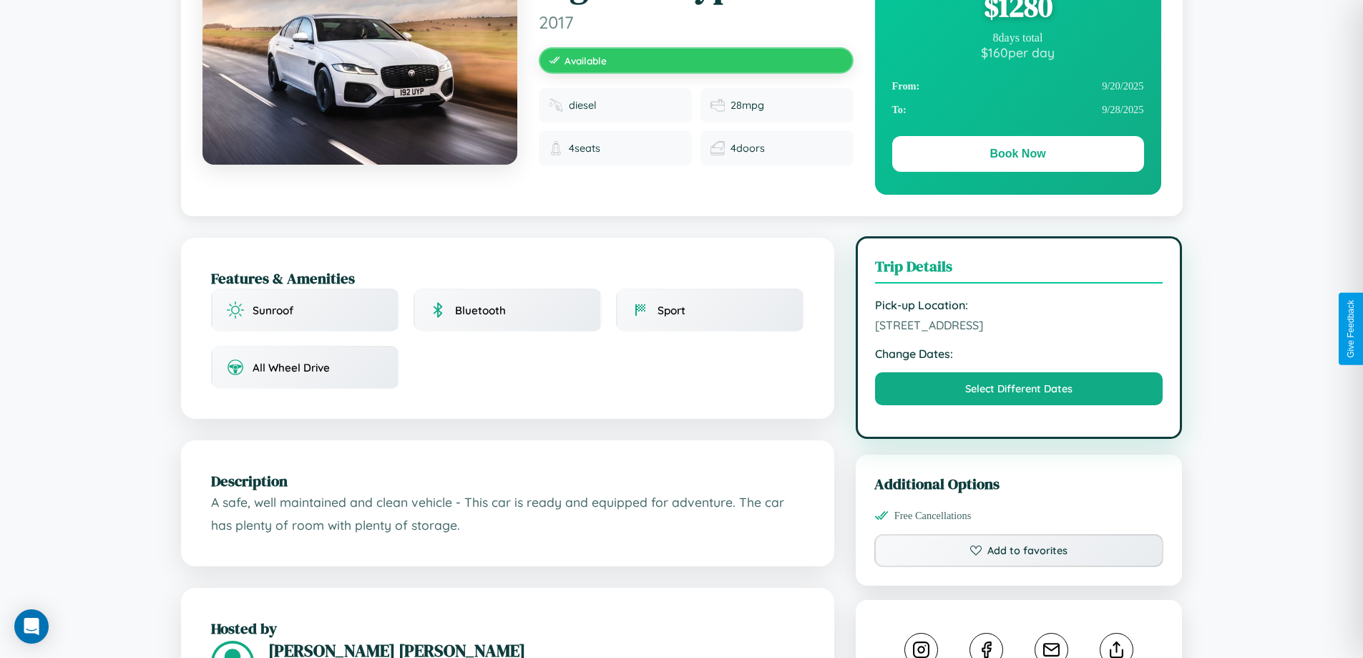
click at [1019, 327] on span "4620 Chestnut Street Kobe 76554 Japan" at bounding box center [1019, 325] width 288 height 14
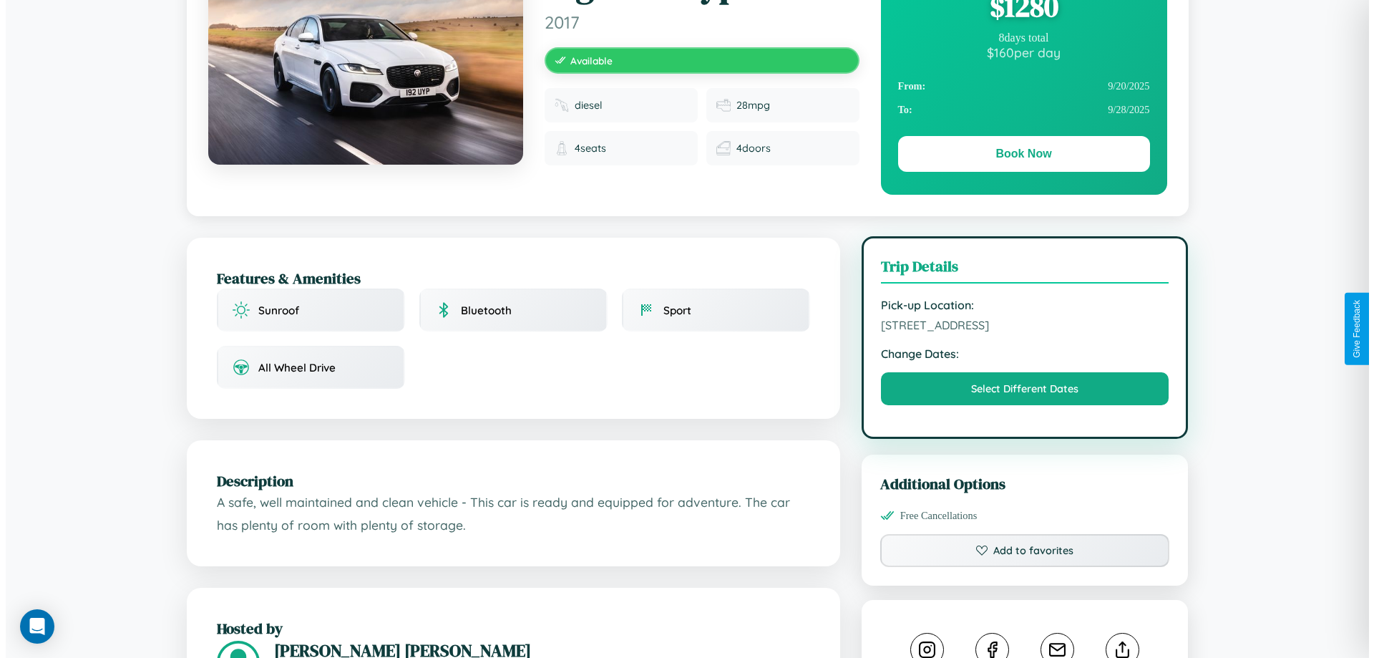
scroll to position [0, 0]
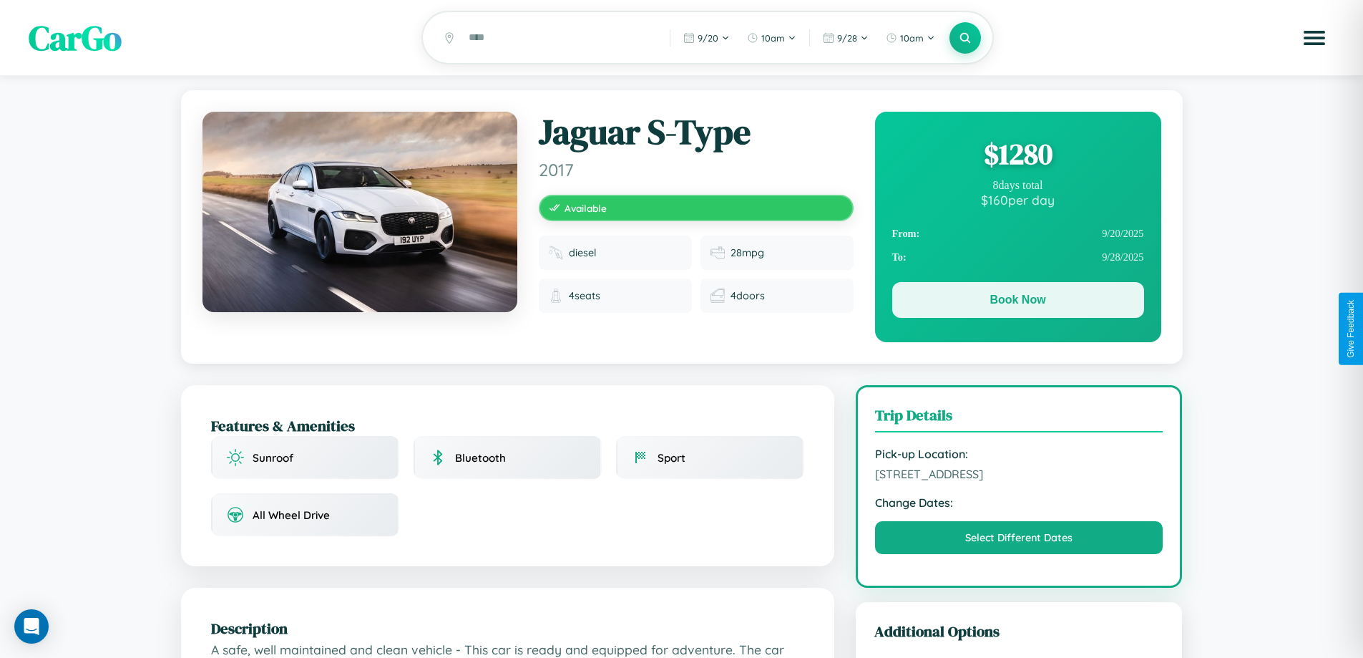
click at [1018, 302] on button "Book Now" at bounding box center [1018, 300] width 252 height 36
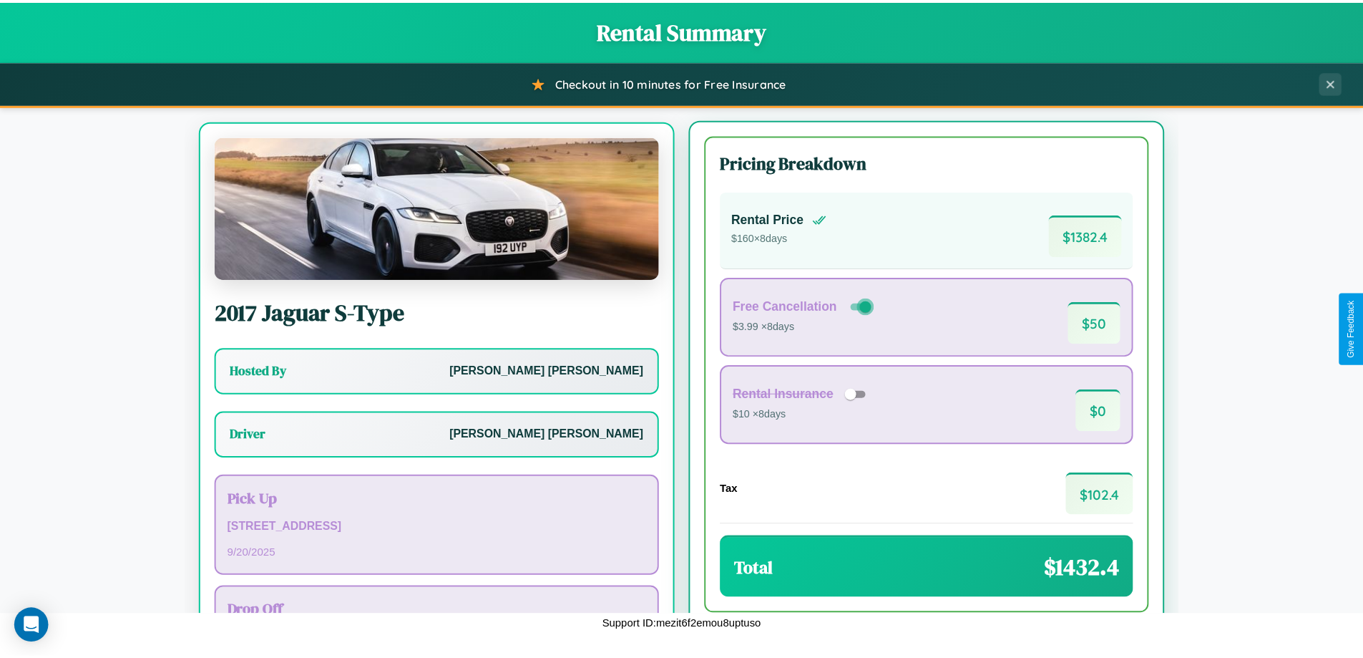
scroll to position [67, 0]
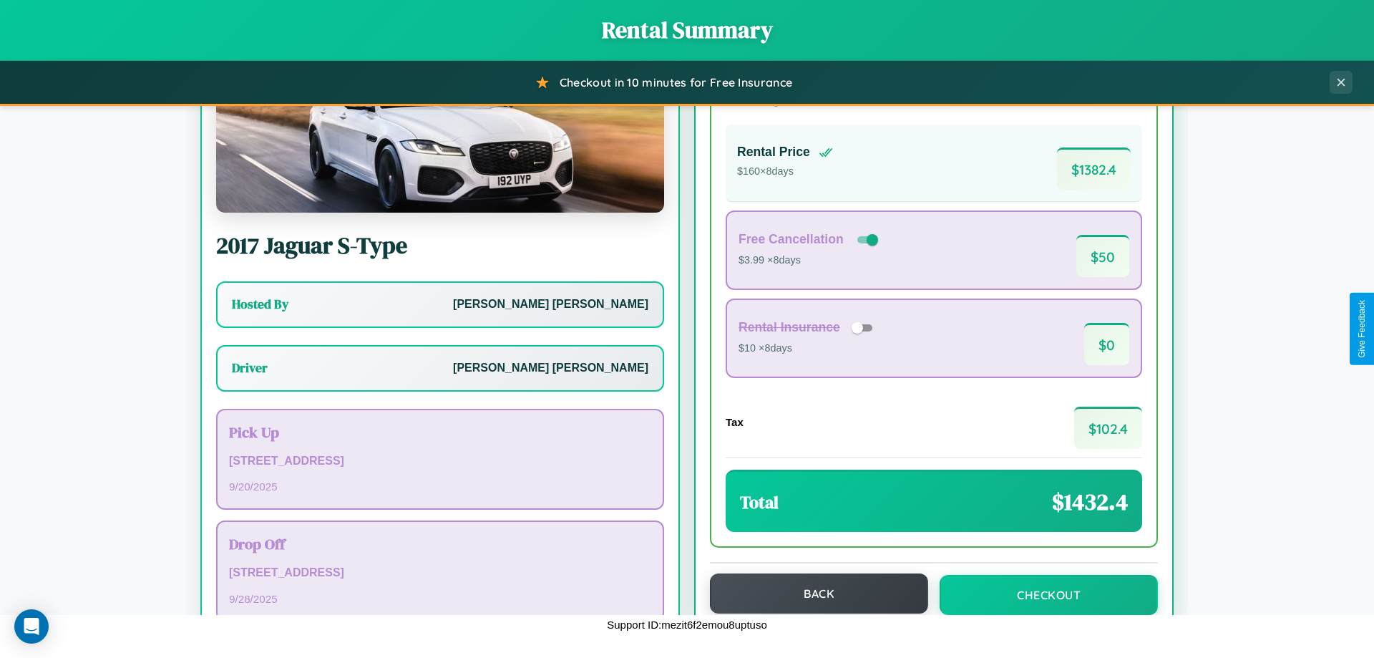
click at [812, 593] on button "Back" at bounding box center [819, 593] width 218 height 40
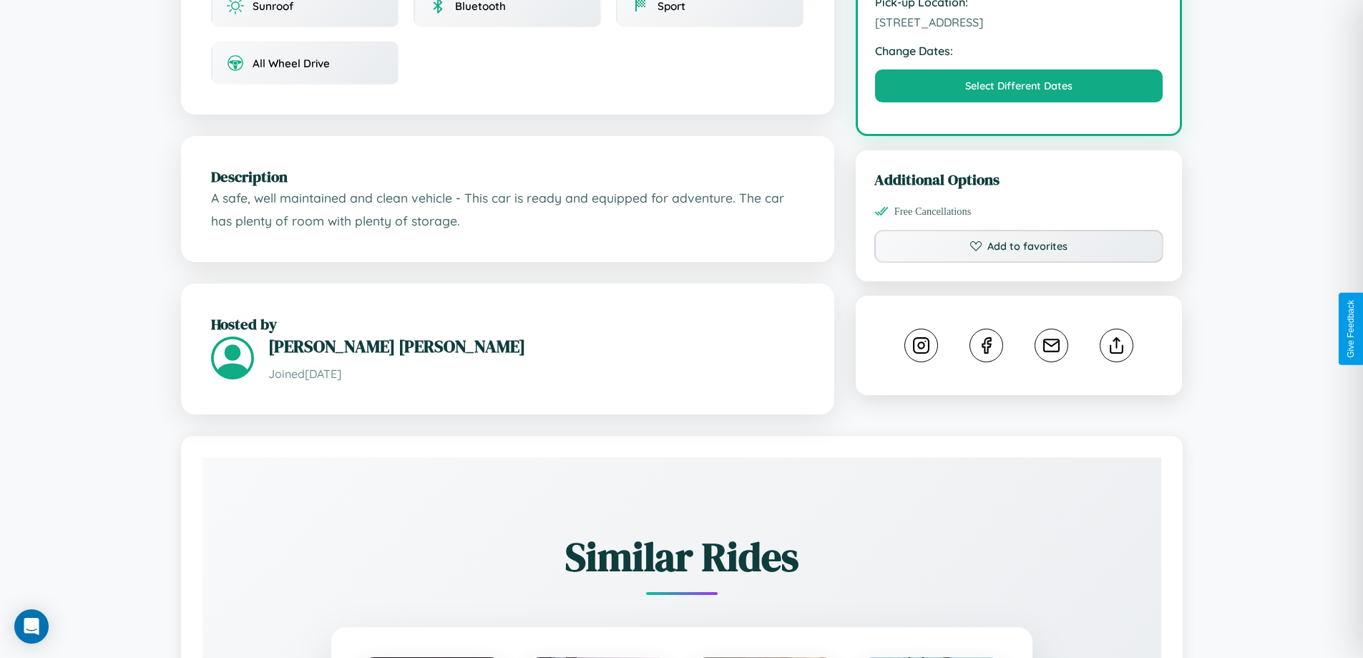
scroll to position [470, 0]
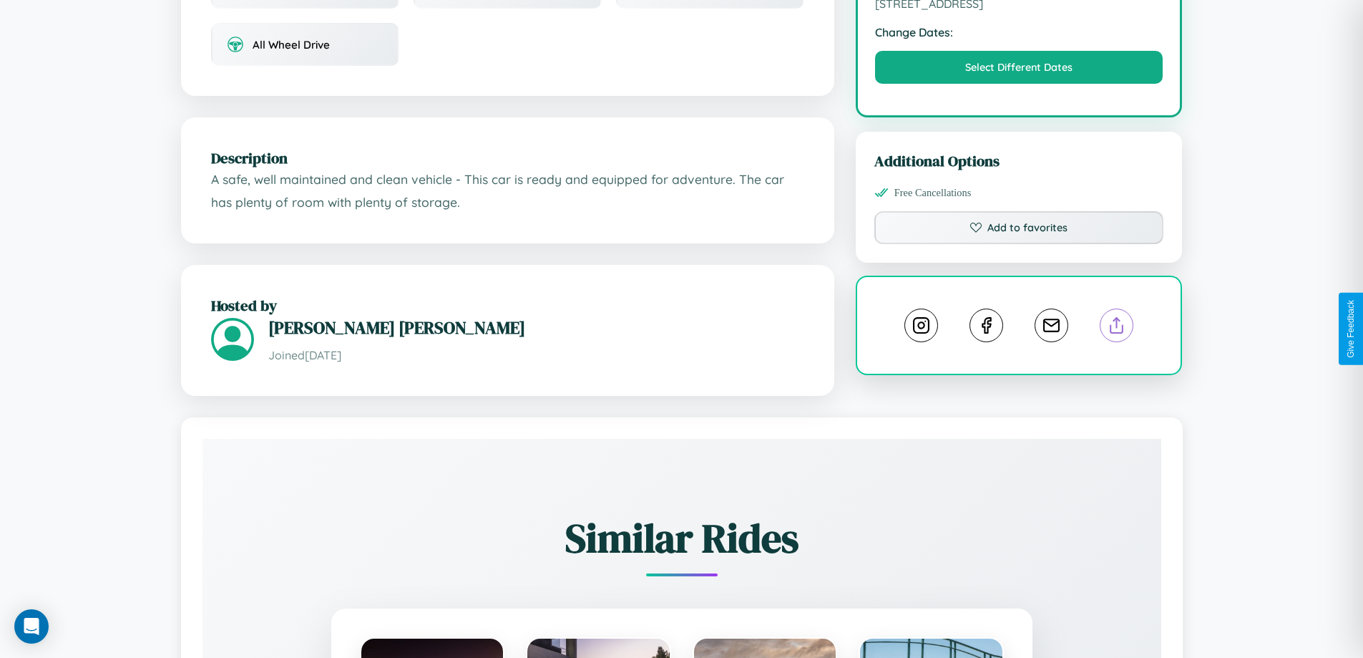
click at [1117, 328] on line at bounding box center [1117, 323] width 0 height 10
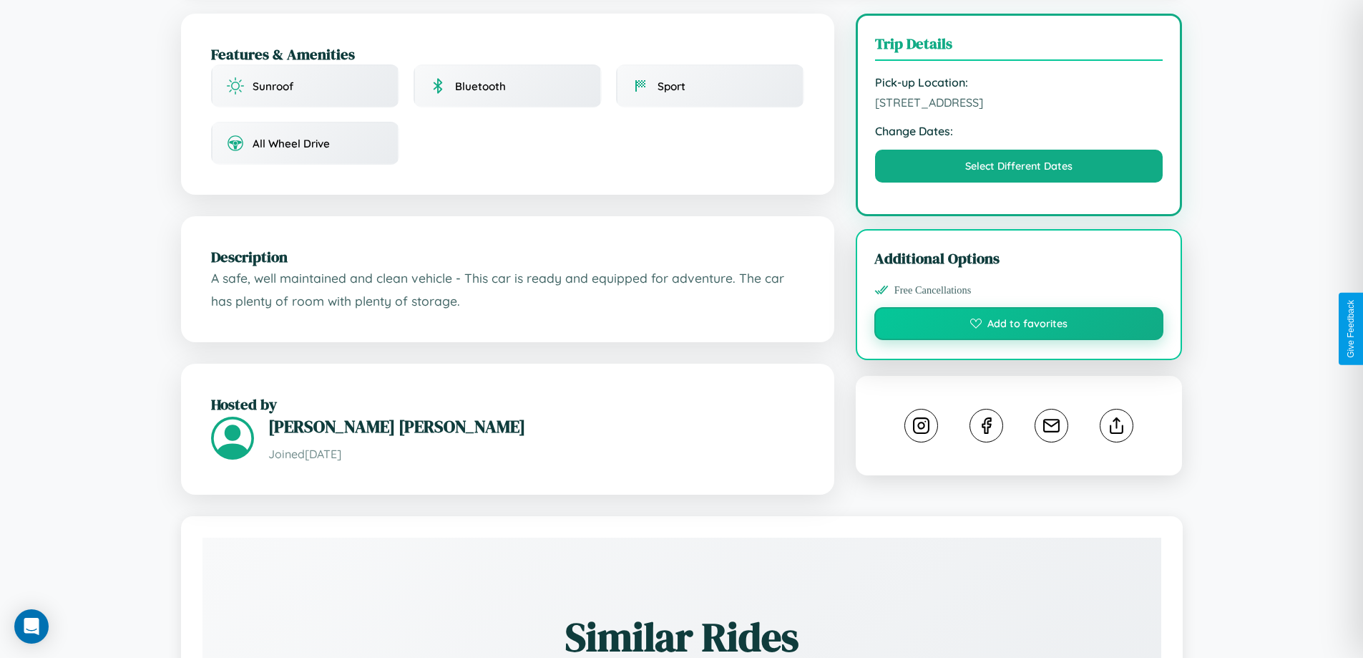
click at [1019, 326] on button "Add to favorites" at bounding box center [1020, 323] width 290 height 33
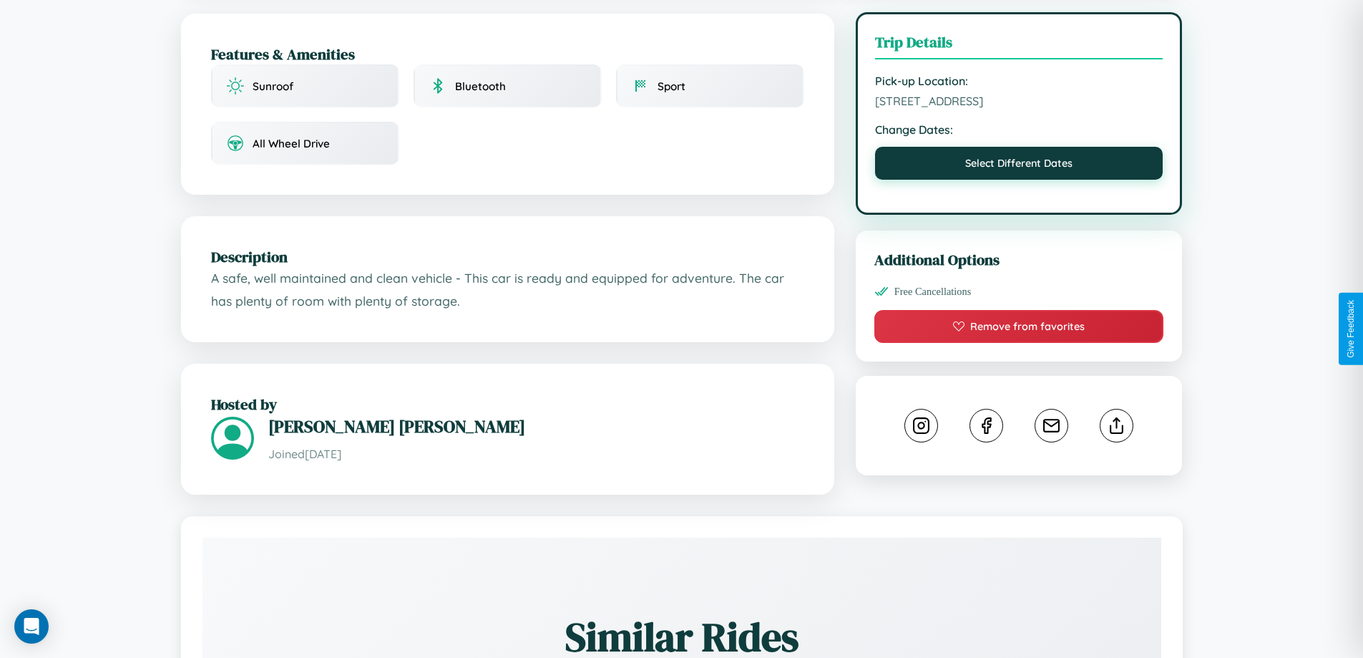
click at [1019, 166] on button "Select Different Dates" at bounding box center [1019, 163] width 288 height 33
select select "*"
select select "****"
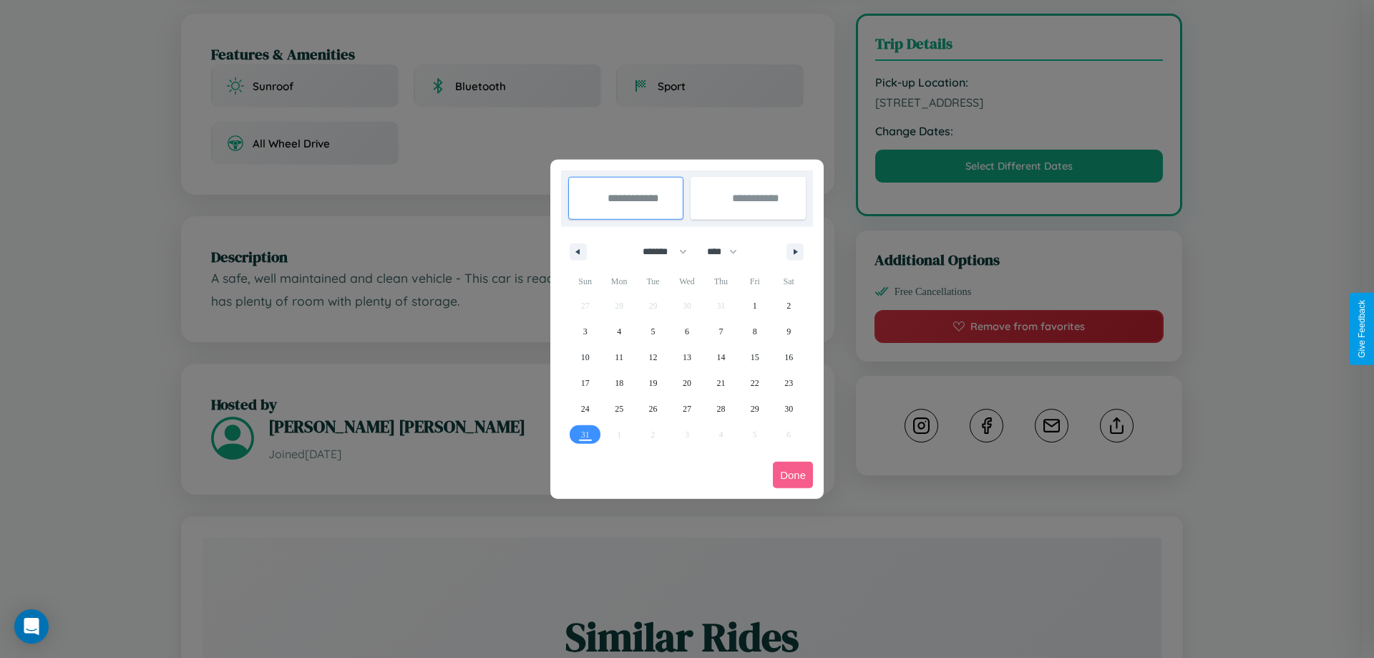
drag, startPoint x: 658, startPoint y: 251, endPoint x: 687, endPoint y: 287, distance: 45.8
click at [658, 251] on select "******* ******** ***** ***** *** **** **** ****** ********* ******* ******** **…" at bounding box center [662, 252] width 61 height 24
select select "*"
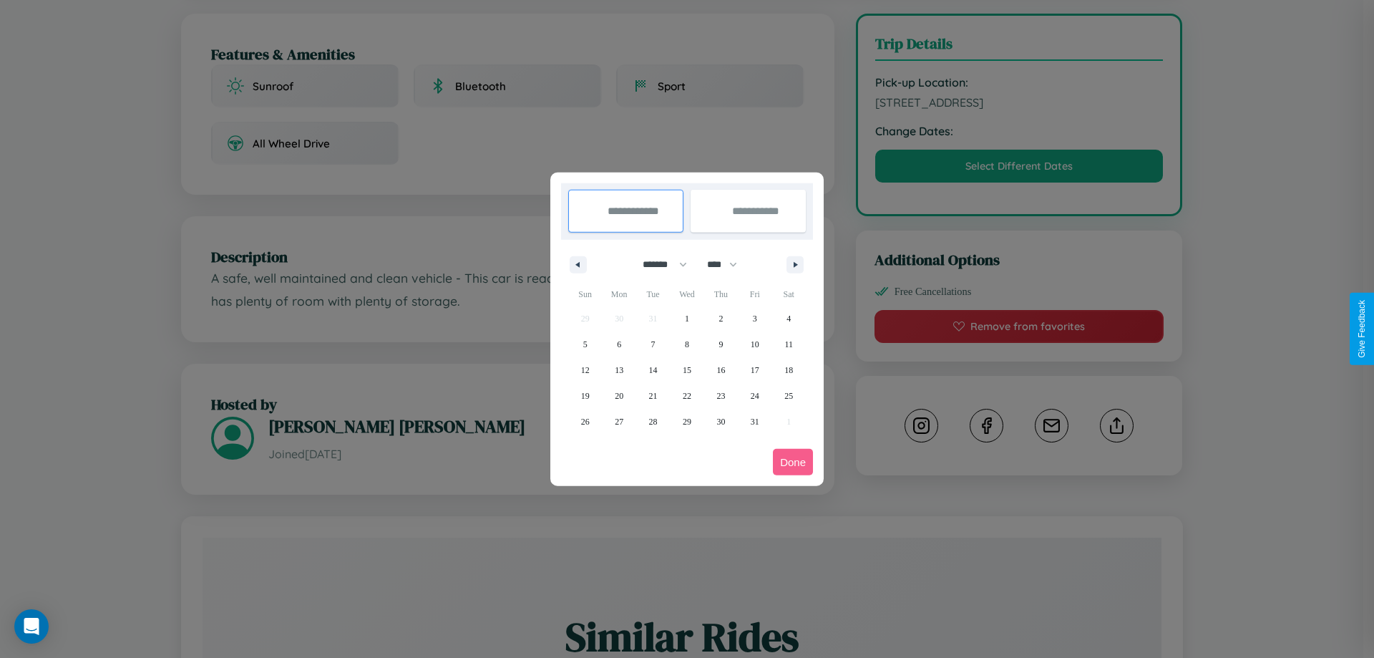
click at [729, 264] on select "**** **** **** **** **** **** **** **** **** **** **** **** **** **** **** ****…" at bounding box center [721, 265] width 43 height 24
select select "****"
click at [721, 369] on span "15" at bounding box center [720, 370] width 9 height 26
type input "**********"
click at [754, 395] on span "23" at bounding box center [755, 396] width 9 height 26
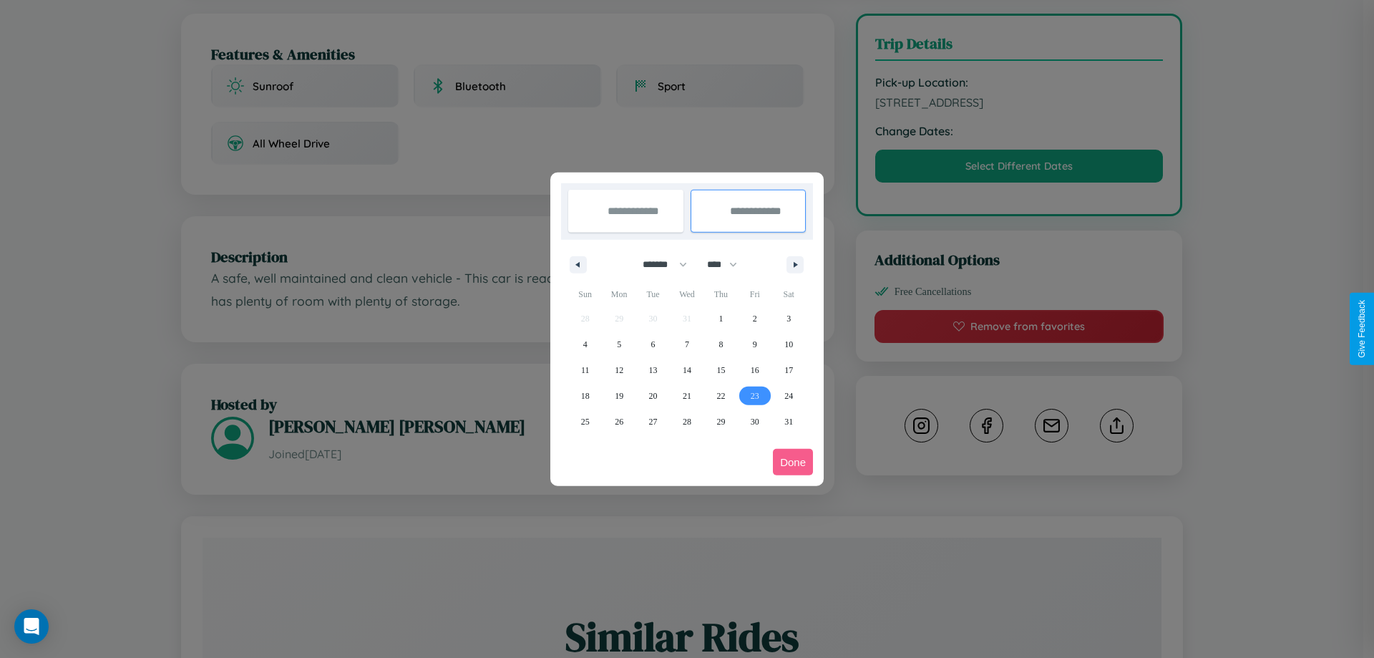
type input "**********"
click at [793, 462] on button "Done" at bounding box center [793, 462] width 40 height 26
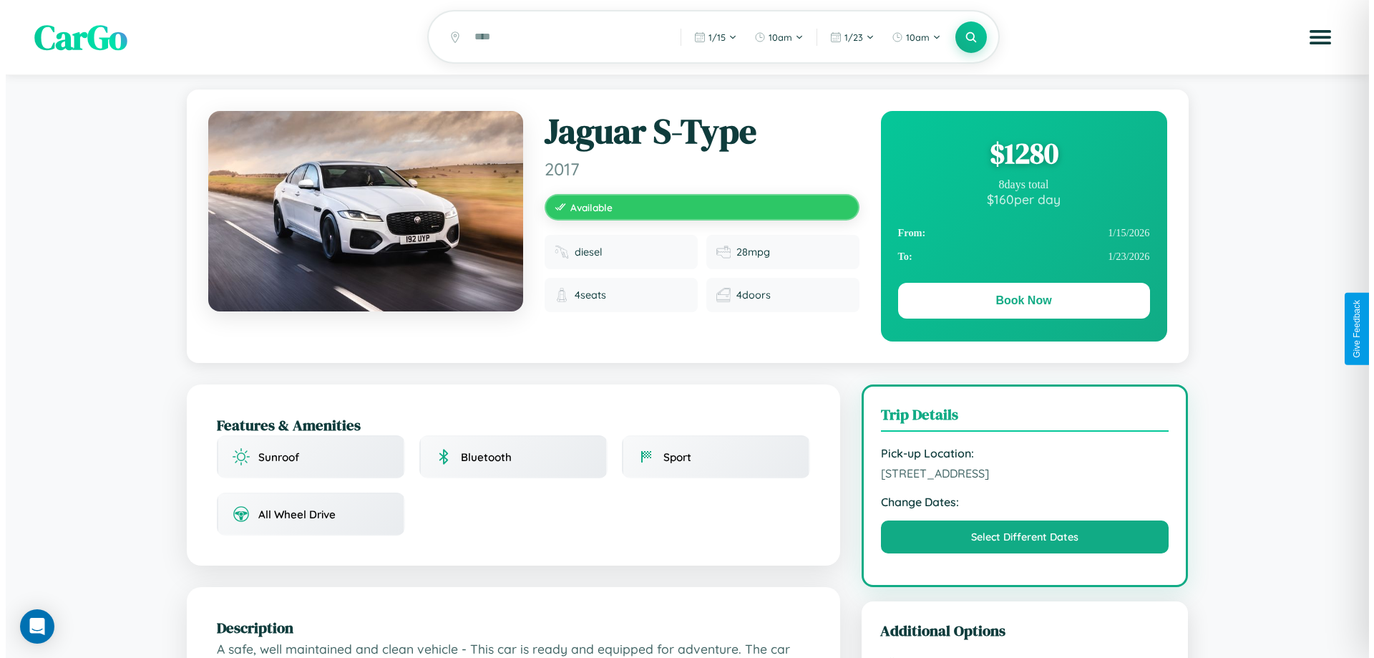
scroll to position [0, 0]
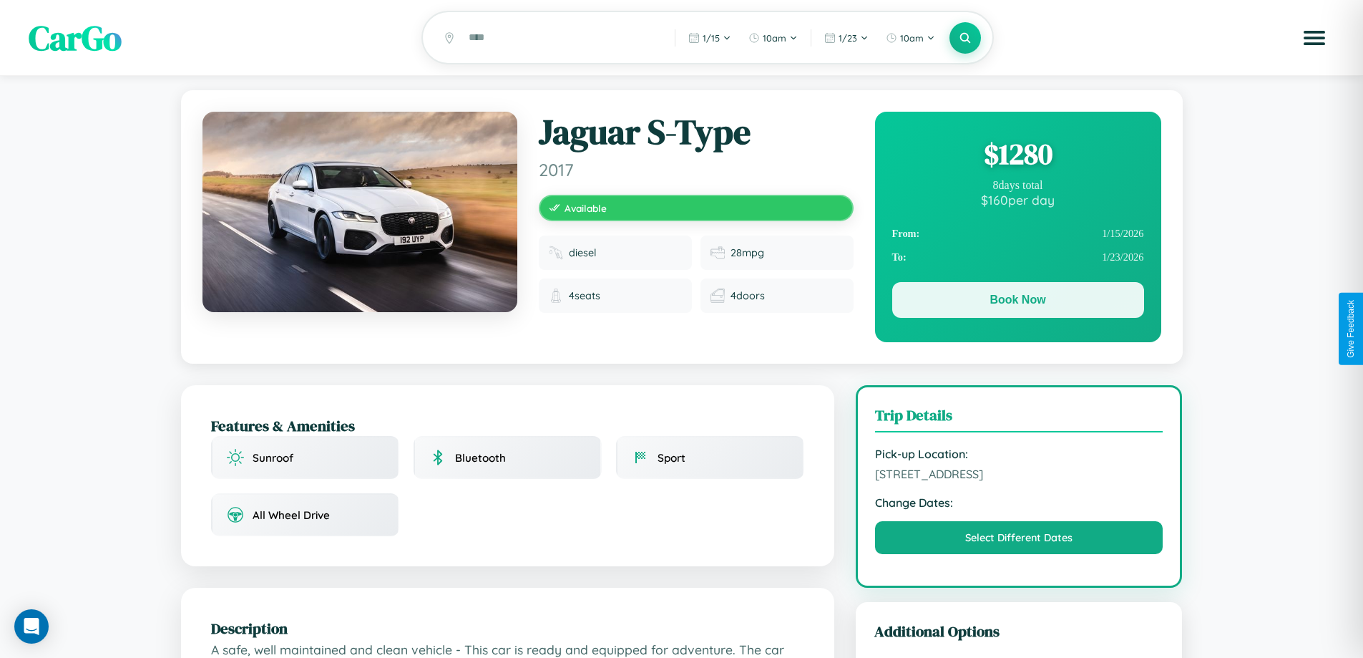
click at [1018, 303] on button "Book Now" at bounding box center [1018, 300] width 252 height 36
